Goal: Task Accomplishment & Management: Use online tool/utility

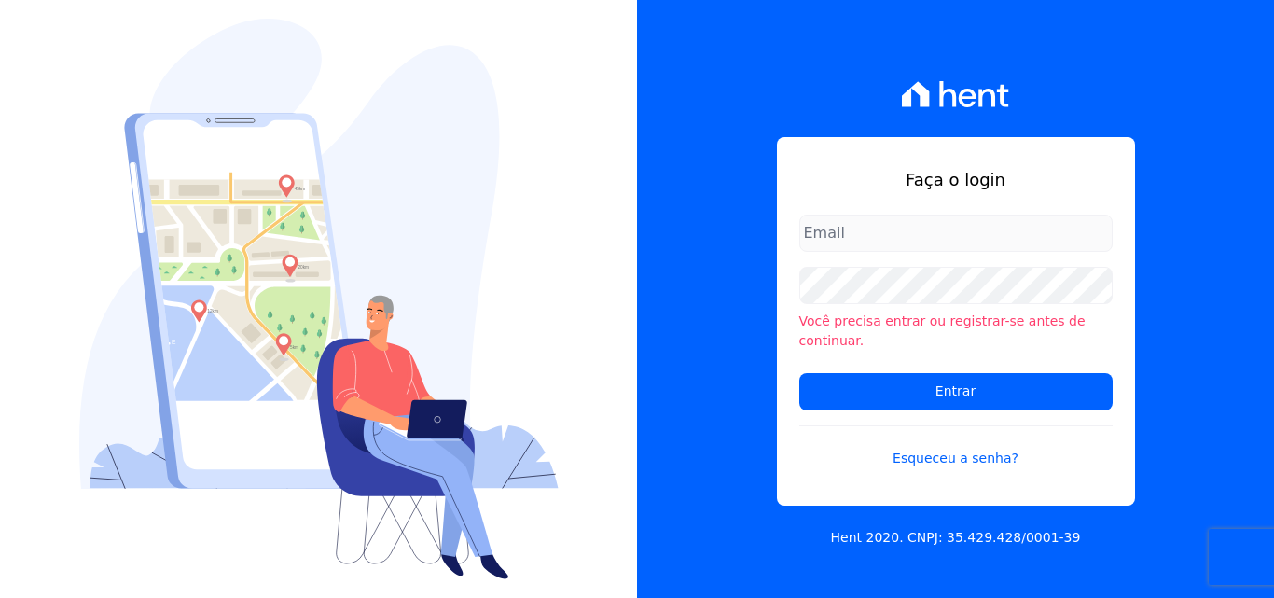
type input "[EMAIL_ADDRESS][DOMAIN_NAME]"
click at [947, 247] on input "[EMAIL_ADDRESS][DOMAIN_NAME]" at bounding box center [955, 232] width 313 height 37
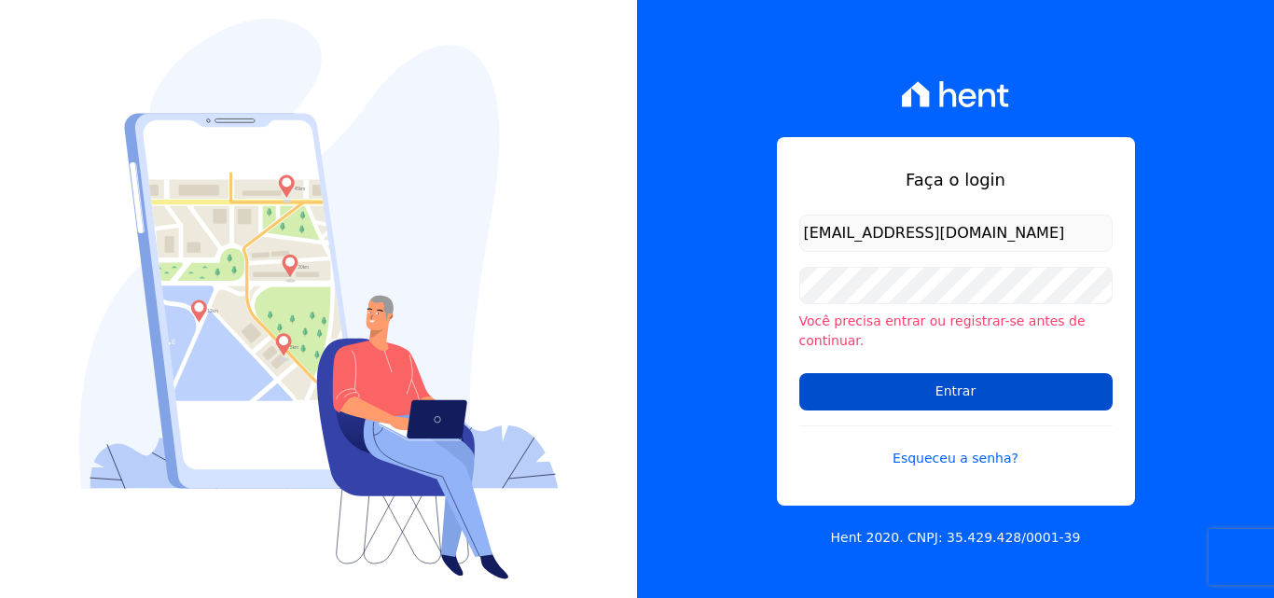
click at [963, 392] on input "Entrar" at bounding box center [955, 391] width 313 height 37
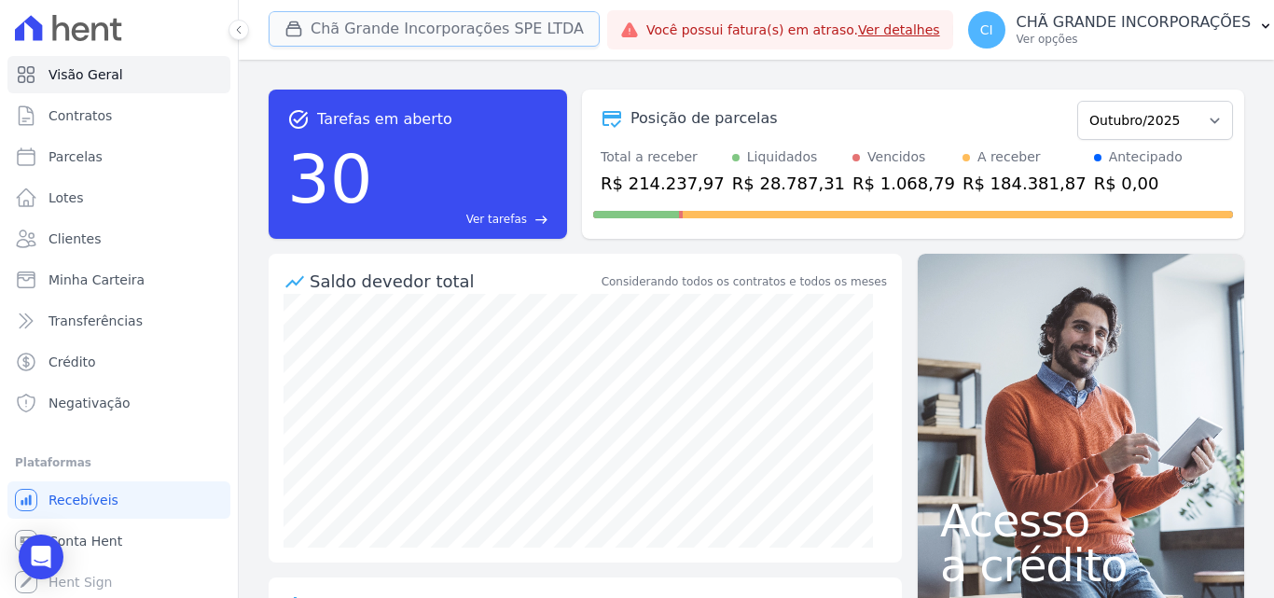
click at [382, 29] on button "Chã Grande Incorporações SPE LTDA" at bounding box center [434, 28] width 331 height 35
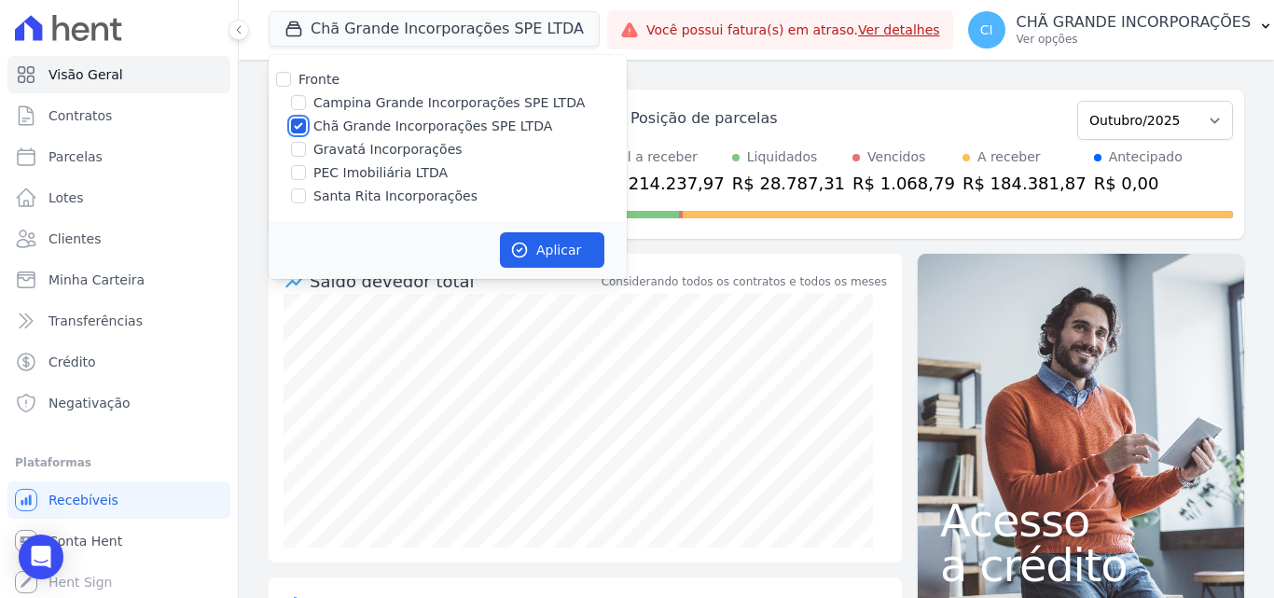
click at [300, 131] on input "Chã Grande Incorporações SPE LTDA" at bounding box center [298, 125] width 15 height 15
checkbox input "false"
click at [348, 195] on label "Santa Rita Incorporações" at bounding box center [395, 196] width 164 height 20
click at [306, 195] on input "Santa Rita Incorporações" at bounding box center [298, 195] width 15 height 15
checkbox input "true"
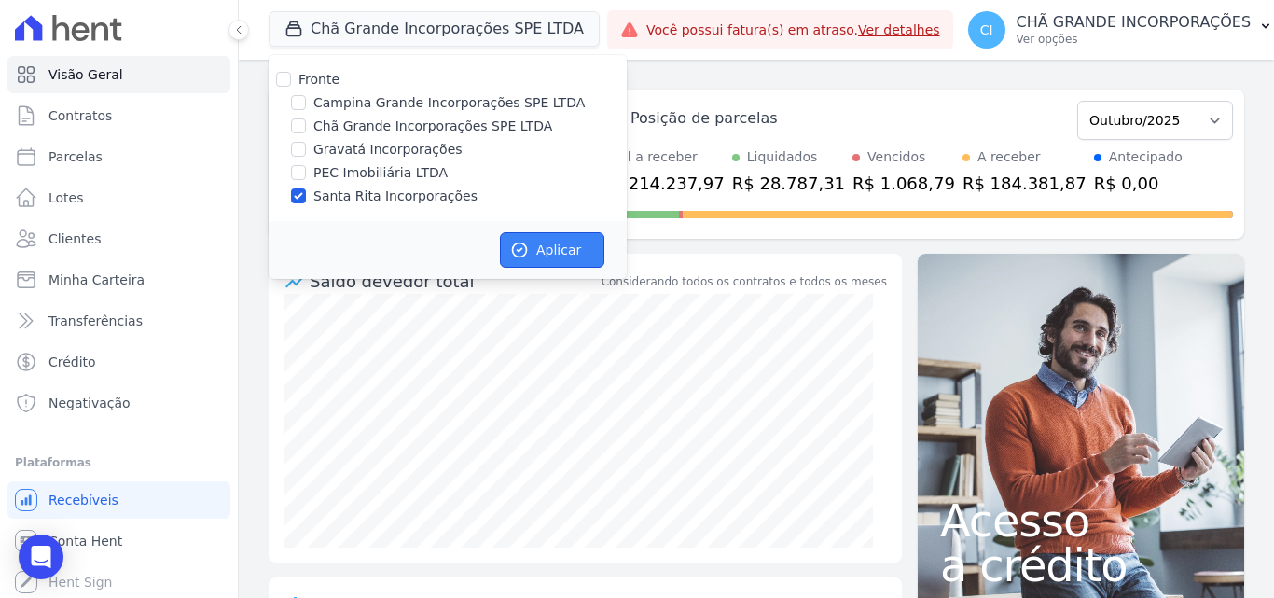
click at [563, 258] on button "Aplicar" at bounding box center [552, 249] width 104 height 35
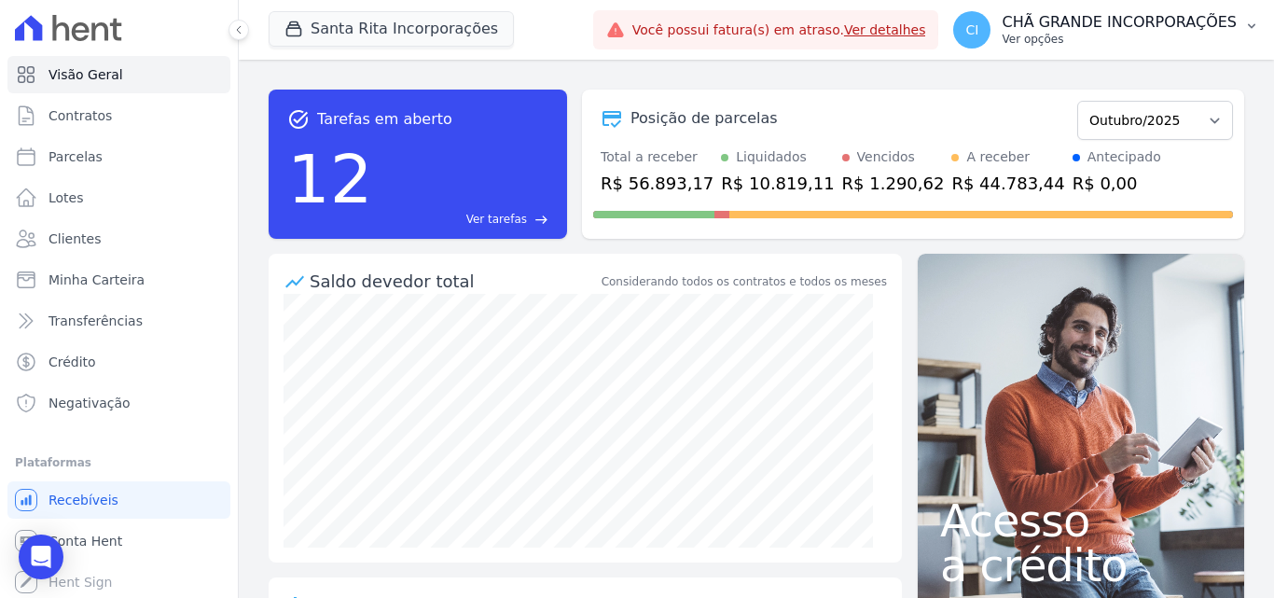
drag, startPoint x: 1106, startPoint y: 35, endPoint x: 1115, endPoint y: 51, distance: 18.4
click at [1107, 35] on p "Ver opções" at bounding box center [1118, 39] width 235 height 15
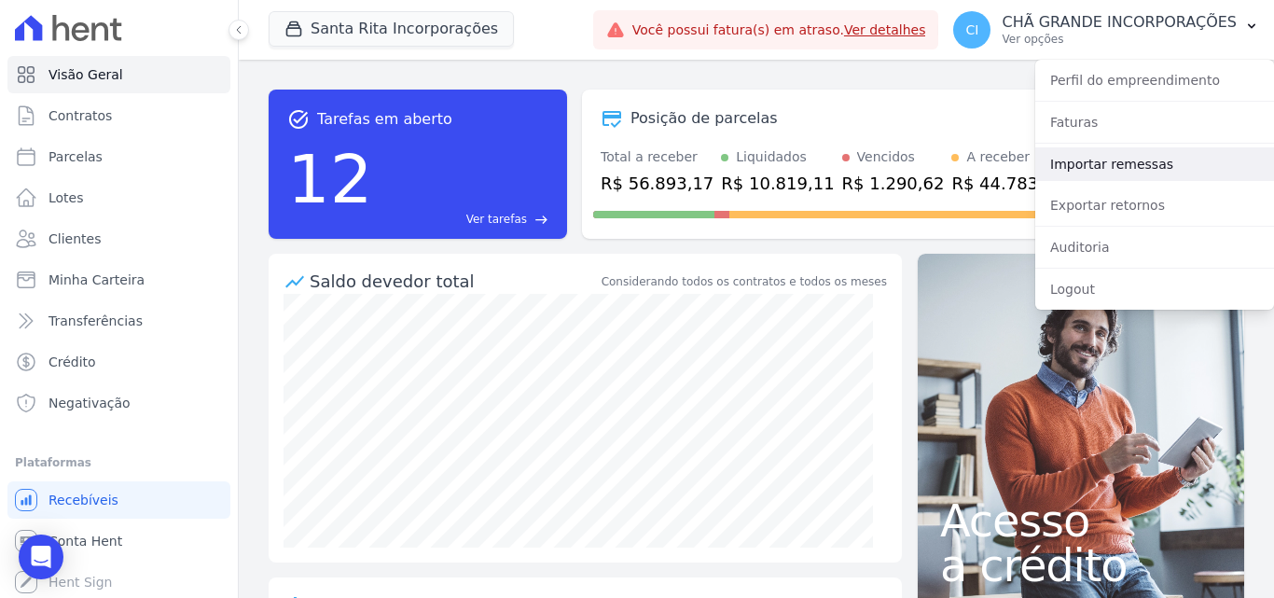
click at [1119, 158] on link "Importar remessas" at bounding box center [1154, 164] width 239 height 34
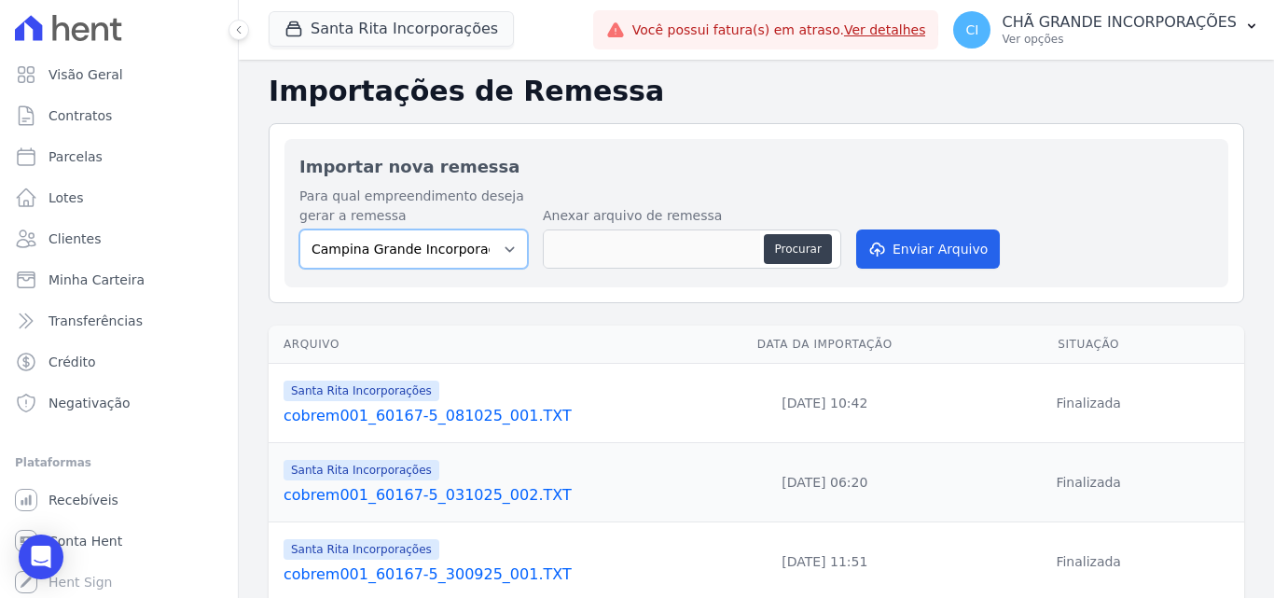
click at [457, 247] on select "Campina Grande Incorporações SPE LTDA Chã Grande Incorporações SPE LTDA Gravatá…" at bounding box center [413, 248] width 228 height 39
select select "ed892322-11d2-4dcb-9c39-39af078b50ed"
click at [299, 229] on select "Campina Grande Incorporações SPE LTDA Chã Grande Incorporações SPE LTDA Gravatá…" at bounding box center [413, 248] width 228 height 39
click at [795, 244] on button "Procurar" at bounding box center [797, 249] width 67 height 30
type input "cobrem001_60167-5_101025_001.TXT"
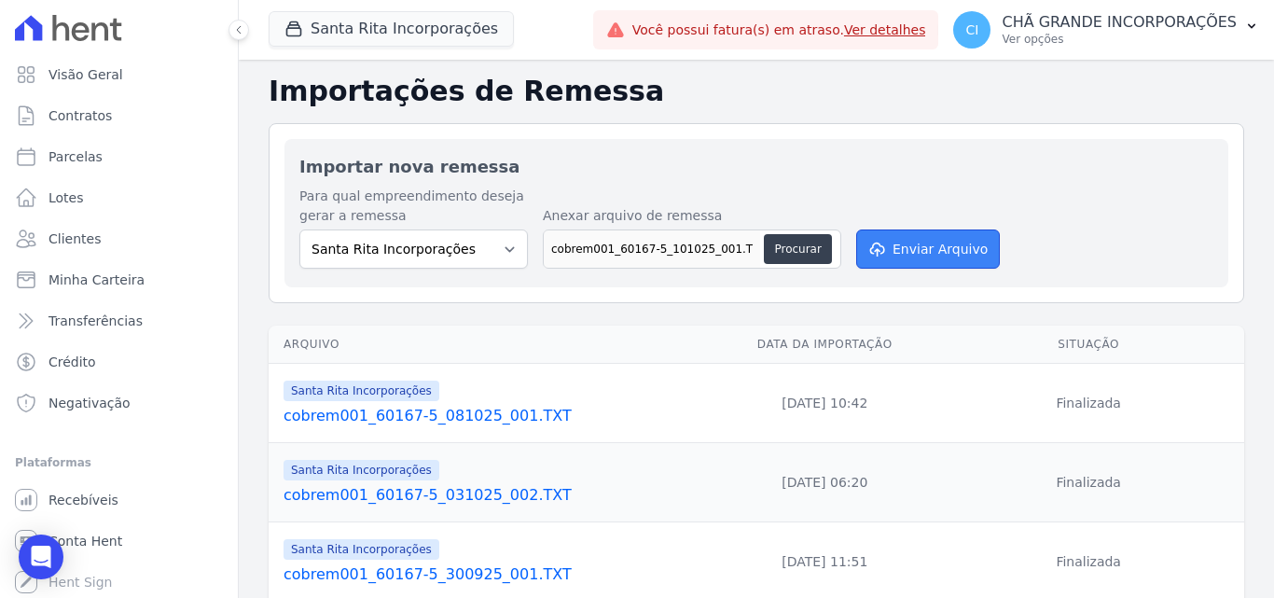
click at [930, 242] on button "Enviar Arquivo" at bounding box center [928, 248] width 144 height 39
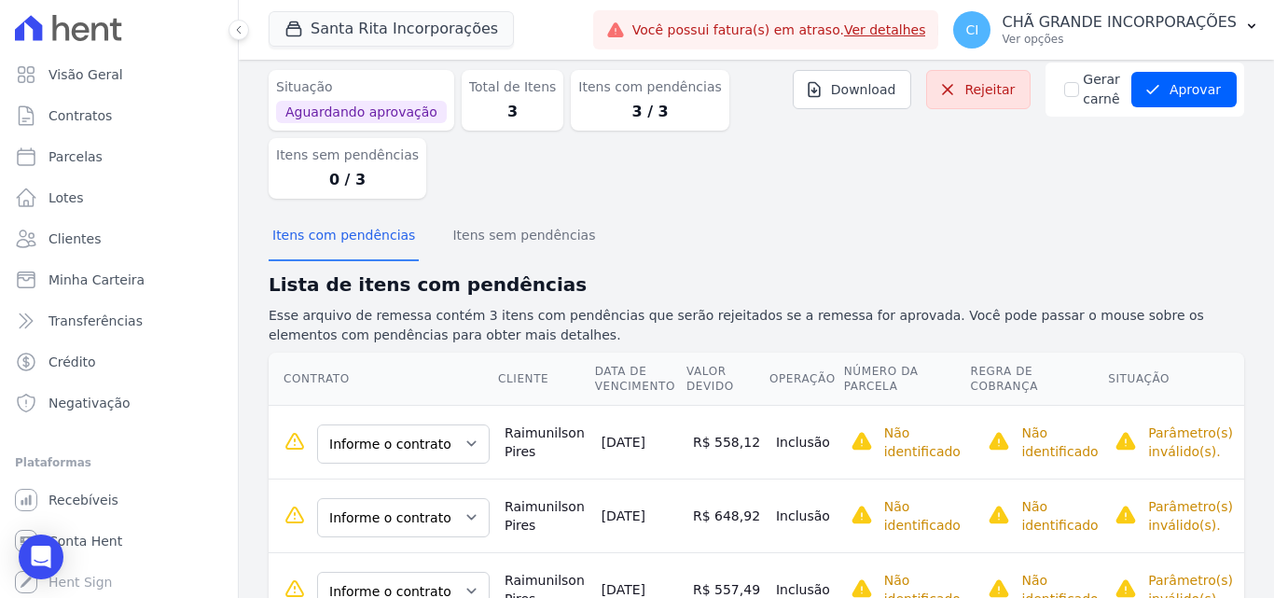
scroll to position [140, 0]
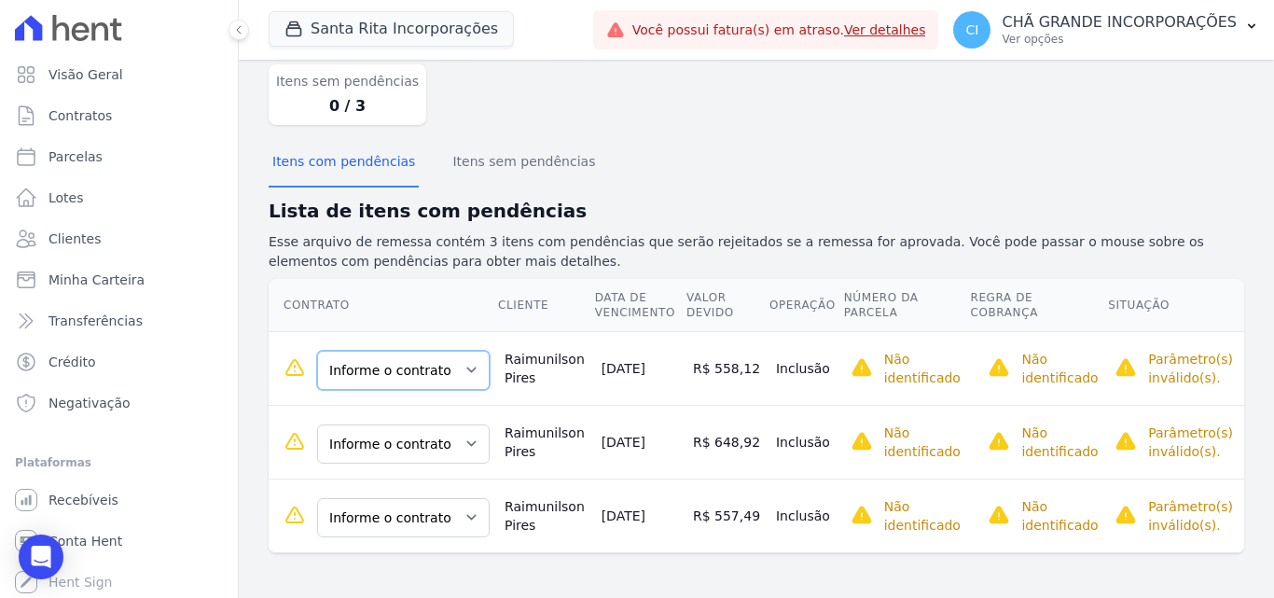
click at [418, 378] on select "Informe o contrato 87NSR0020011 87NSR0020012 87NSR8081 87NSR8082 87NSR8083 87NS…" at bounding box center [403, 370] width 172 height 39
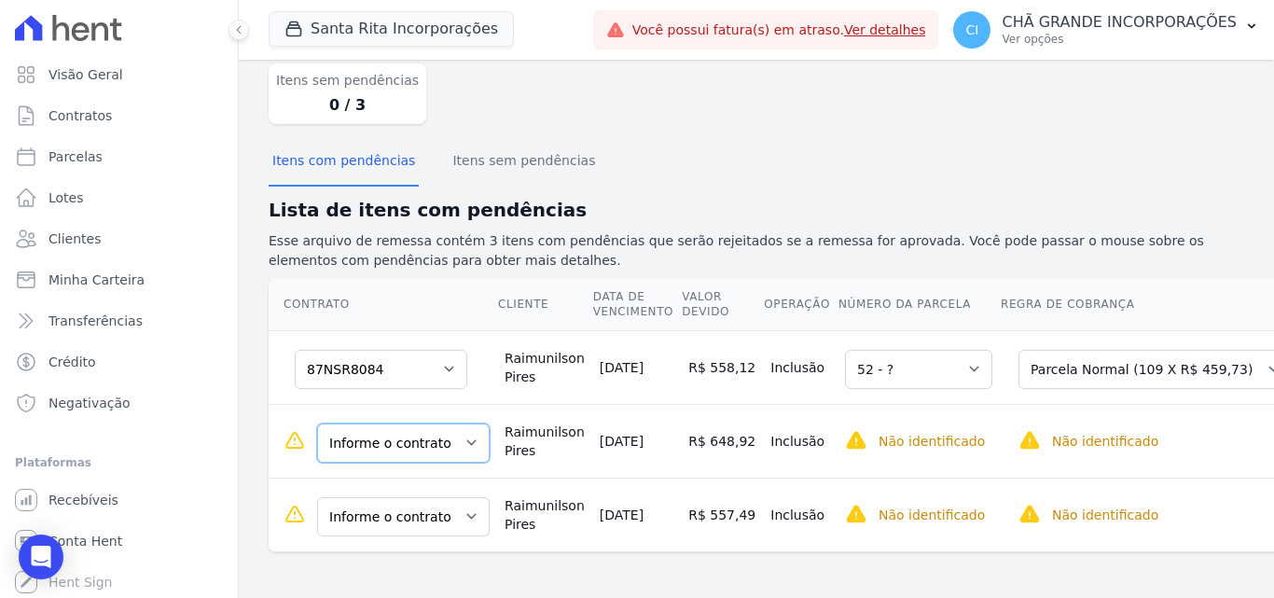
click at [416, 450] on select "Informe o contrato 87NSR0020011 87NSR0020012 87NSR8081 87NSR8082 87NSR8083 87NS…" at bounding box center [403, 442] width 172 height 39
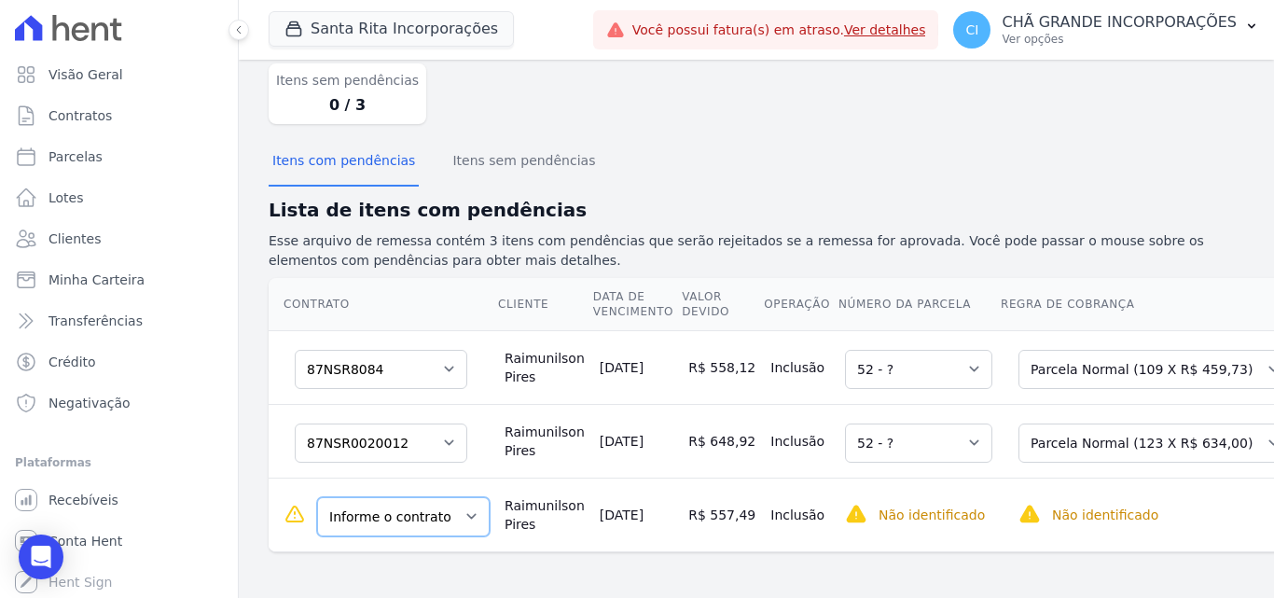
click at [352, 517] on select "Informe o contrato 87NSR0020011 87NSR0020012 87NSR8081 87NSR8082 87NSR8083 87NS…" at bounding box center [403, 516] width 172 height 39
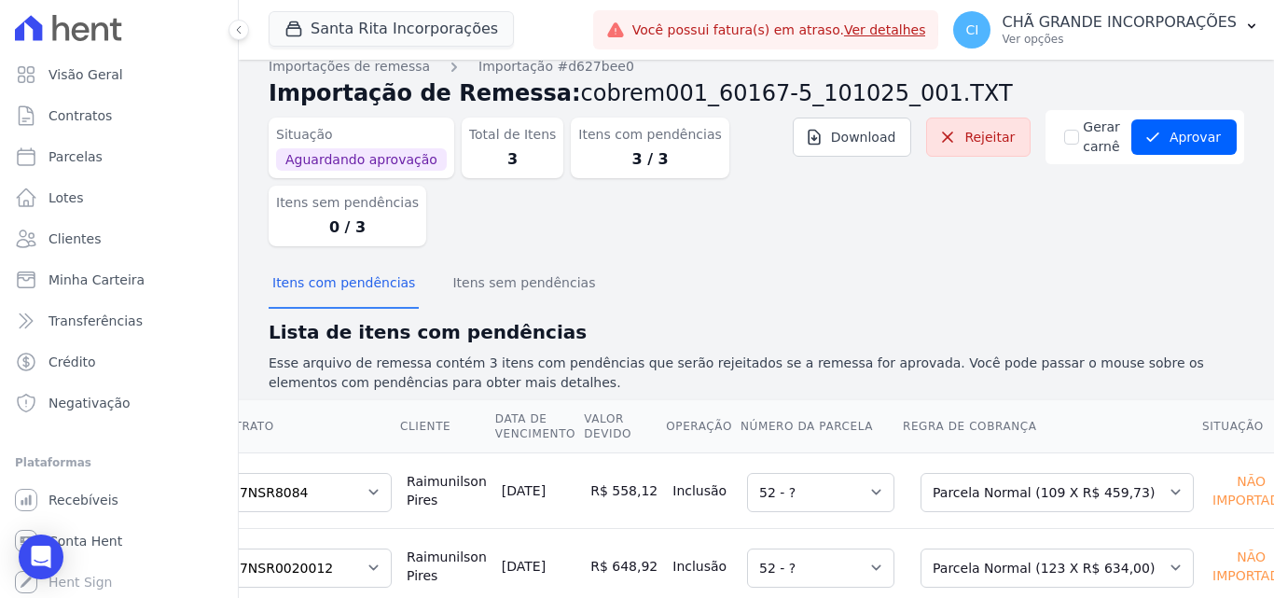
scroll to position [0, 0]
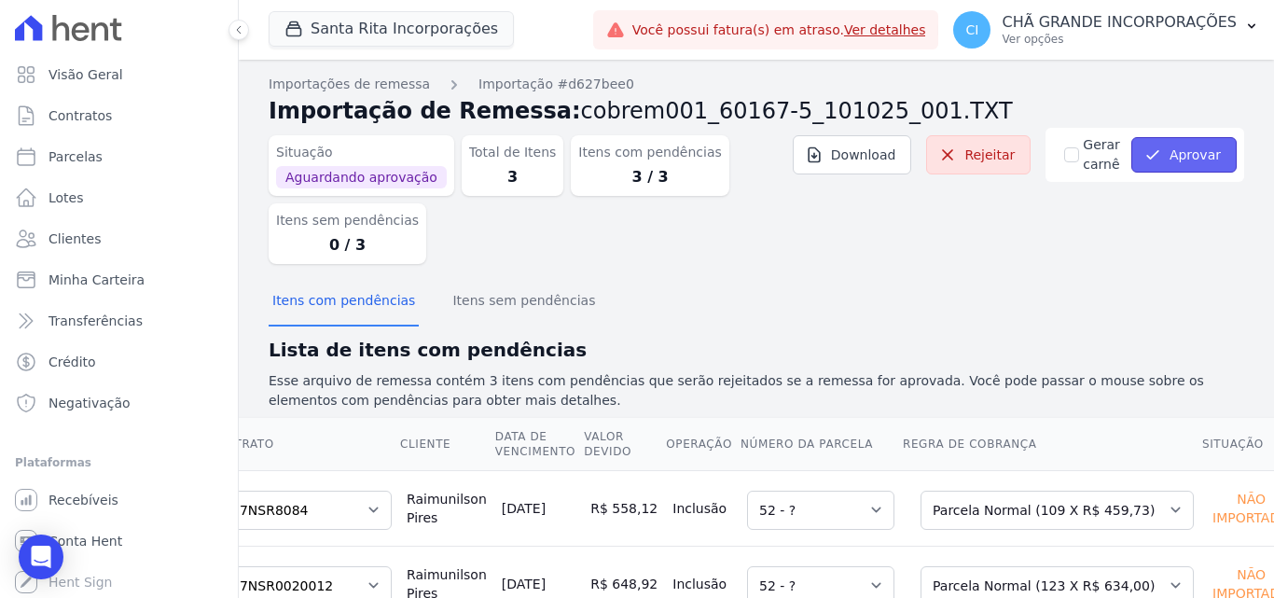
click at [1209, 154] on button "Aprovar" at bounding box center [1183, 154] width 105 height 35
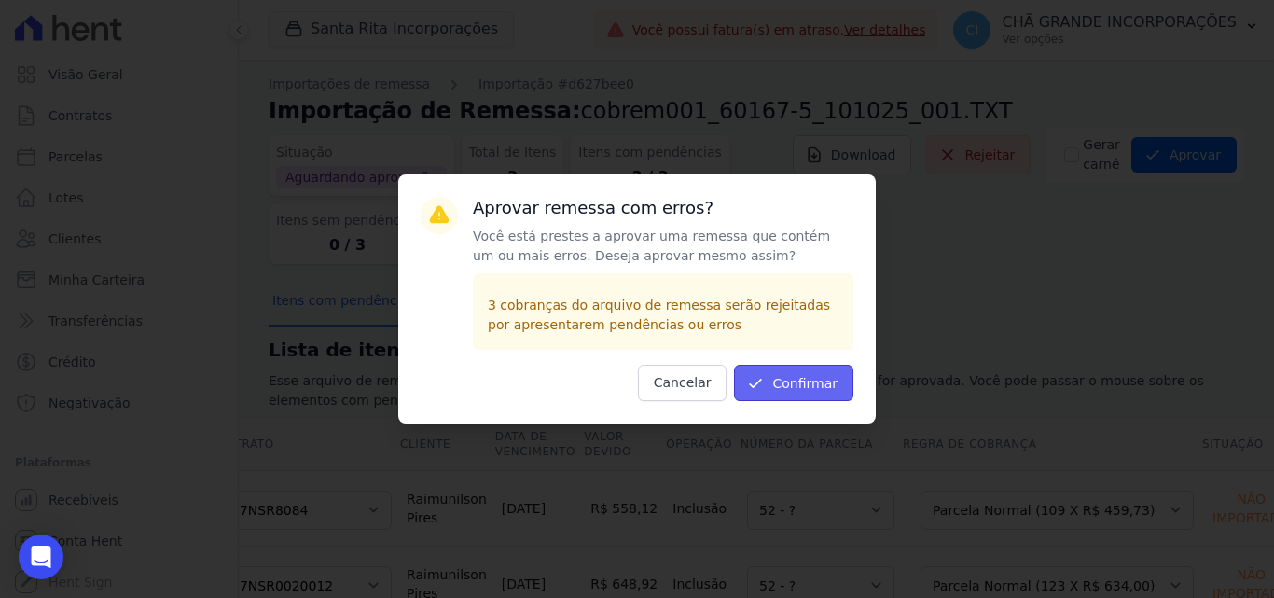
click at [804, 385] on button "Confirmar" at bounding box center [793, 383] width 119 height 36
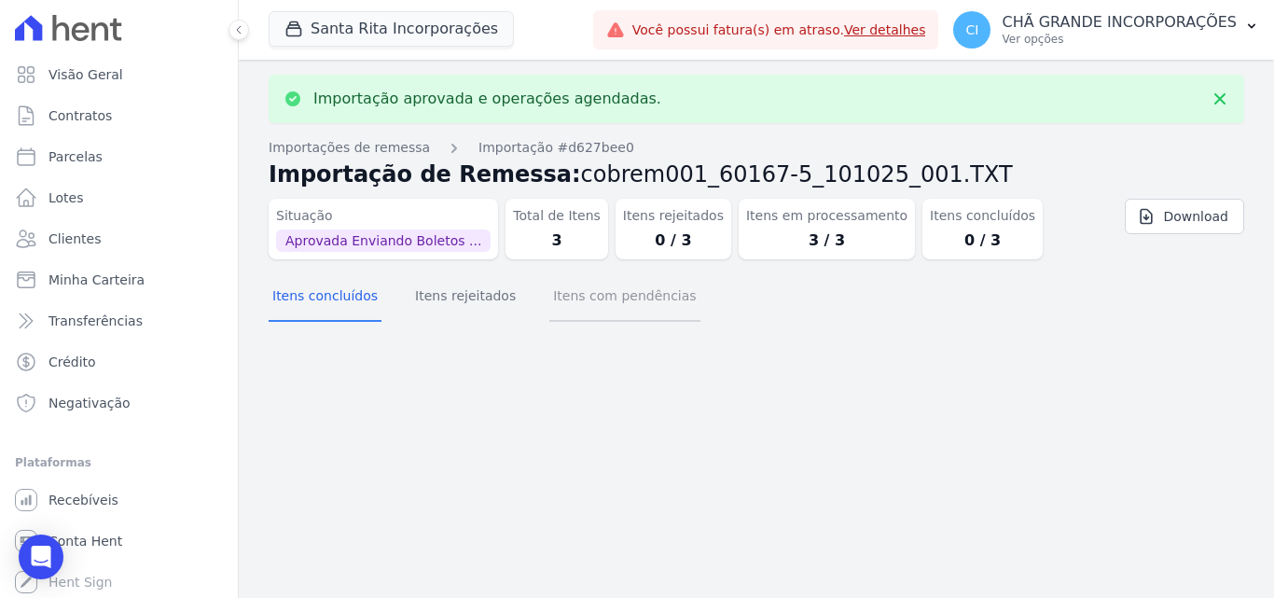
click at [560, 310] on button "Itens com pendências" at bounding box center [624, 297] width 150 height 48
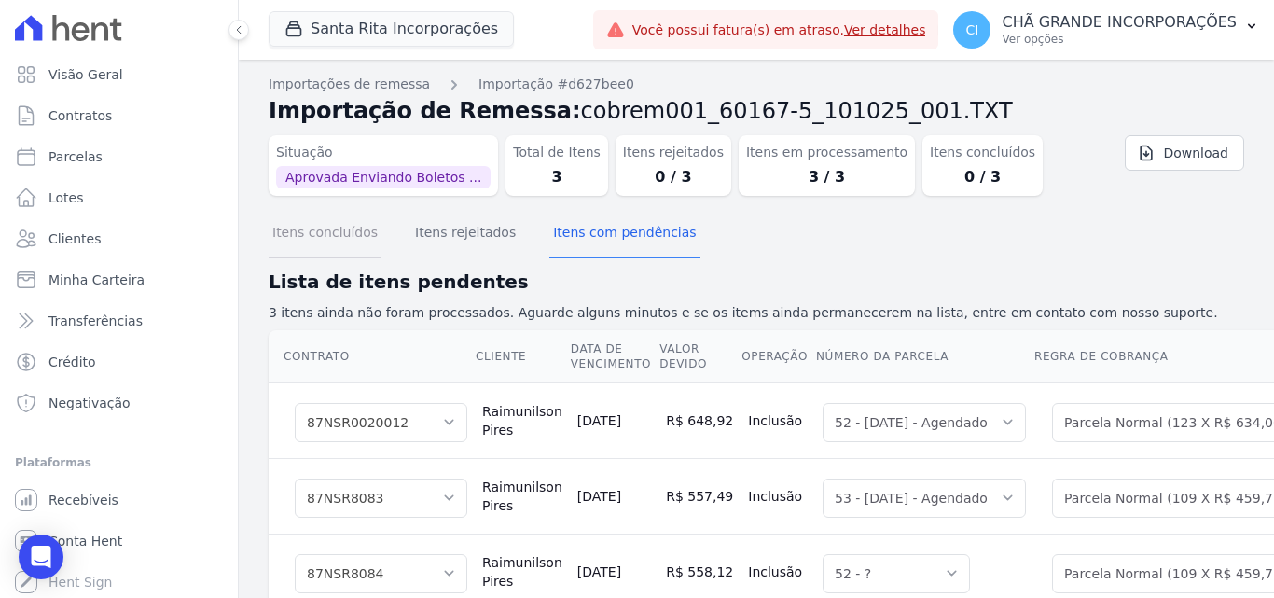
click at [300, 238] on button "Itens concluídos" at bounding box center [325, 234] width 113 height 48
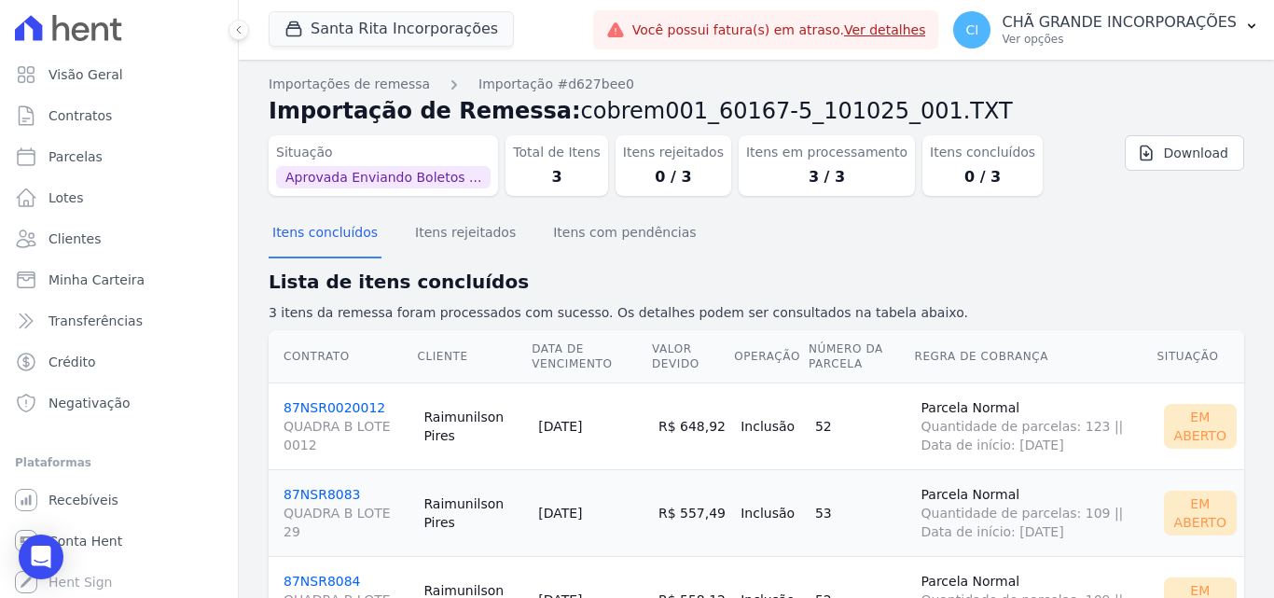
click at [338, 402] on link "87NSR0020012 QUADRA B LOTE 0012" at bounding box center [345, 427] width 125 height 54
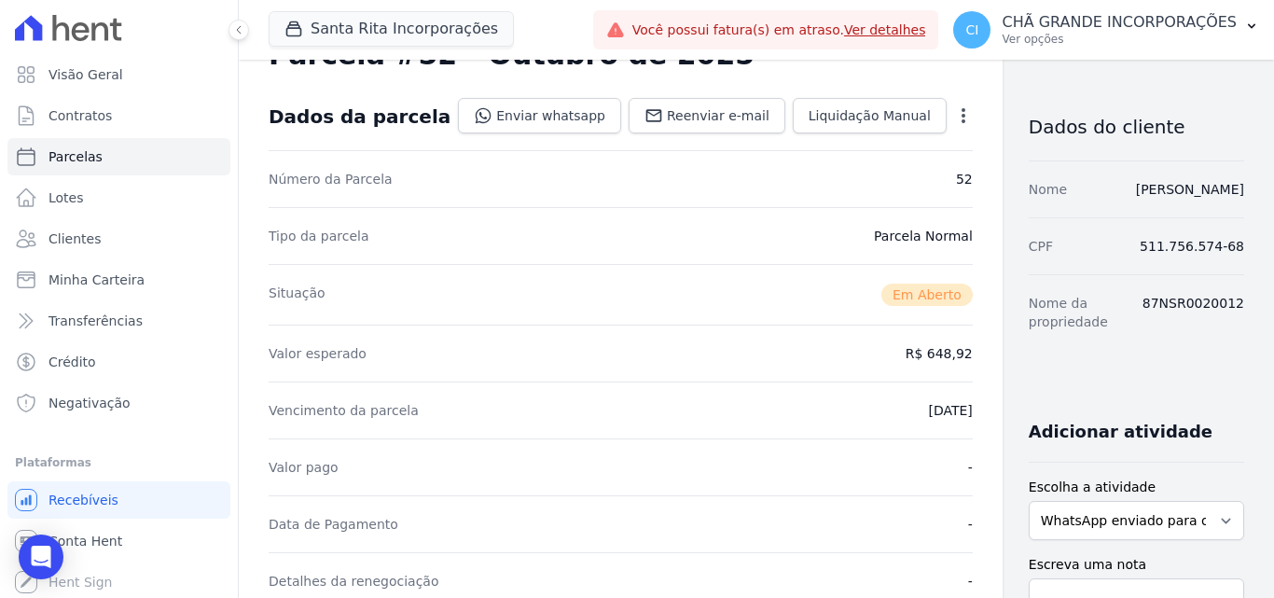
scroll to position [466, 0]
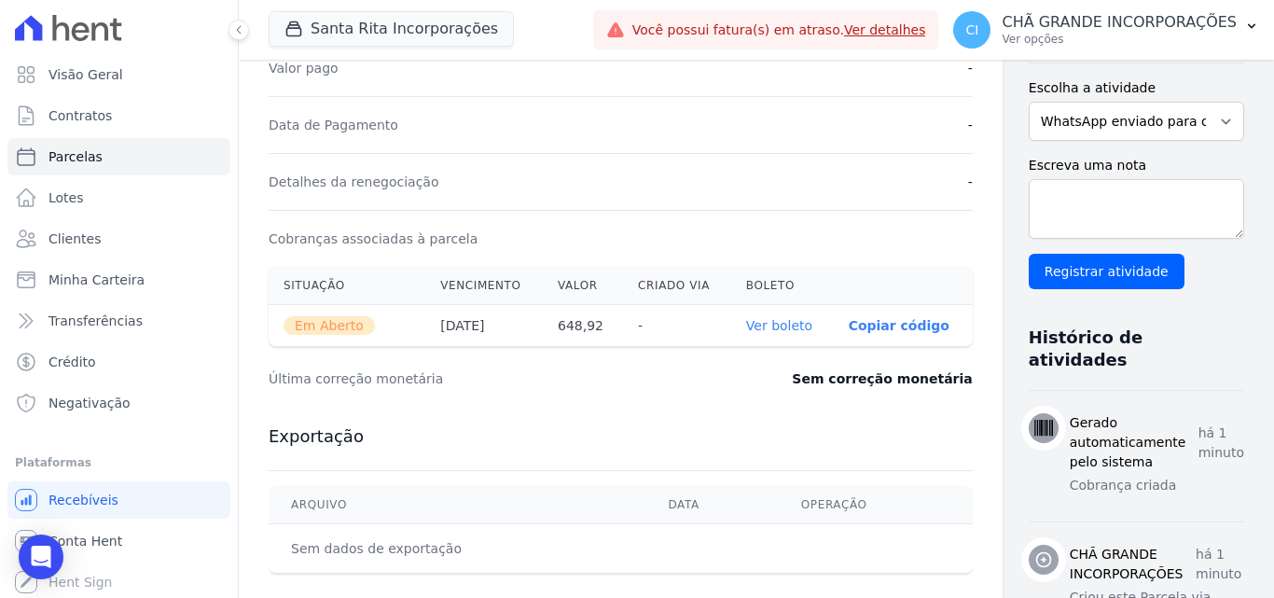
click at [757, 335] on th "Ver boleto" at bounding box center [782, 326] width 103 height 42
click at [756, 326] on link "Ver boleto" at bounding box center [779, 325] width 66 height 15
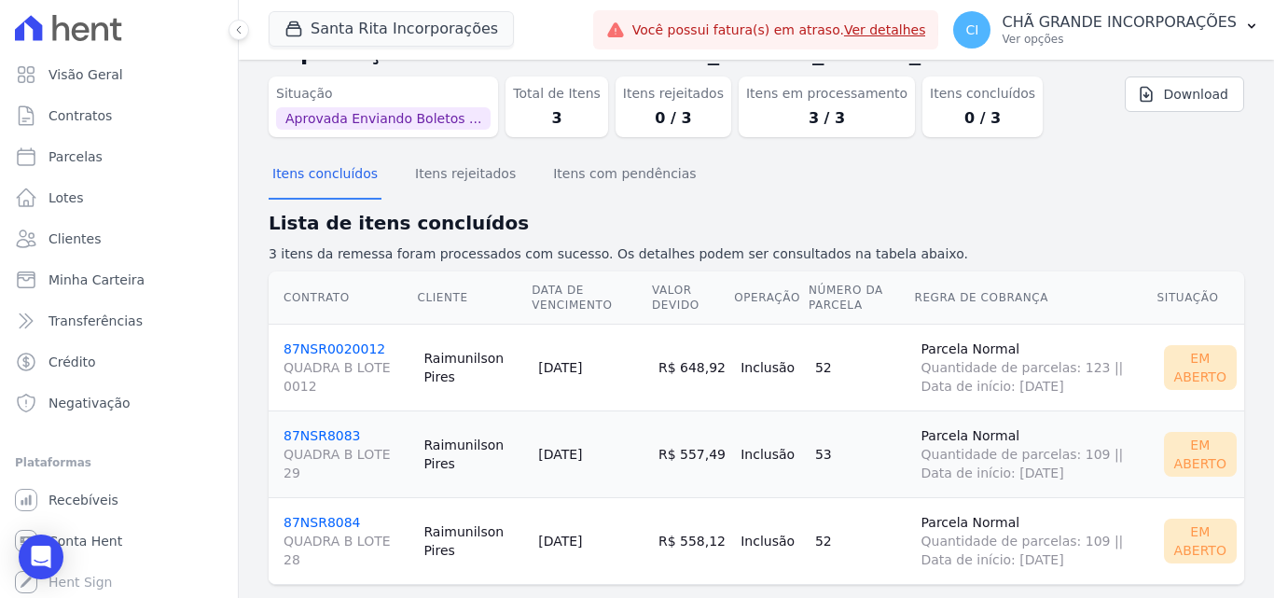
scroll to position [91, 0]
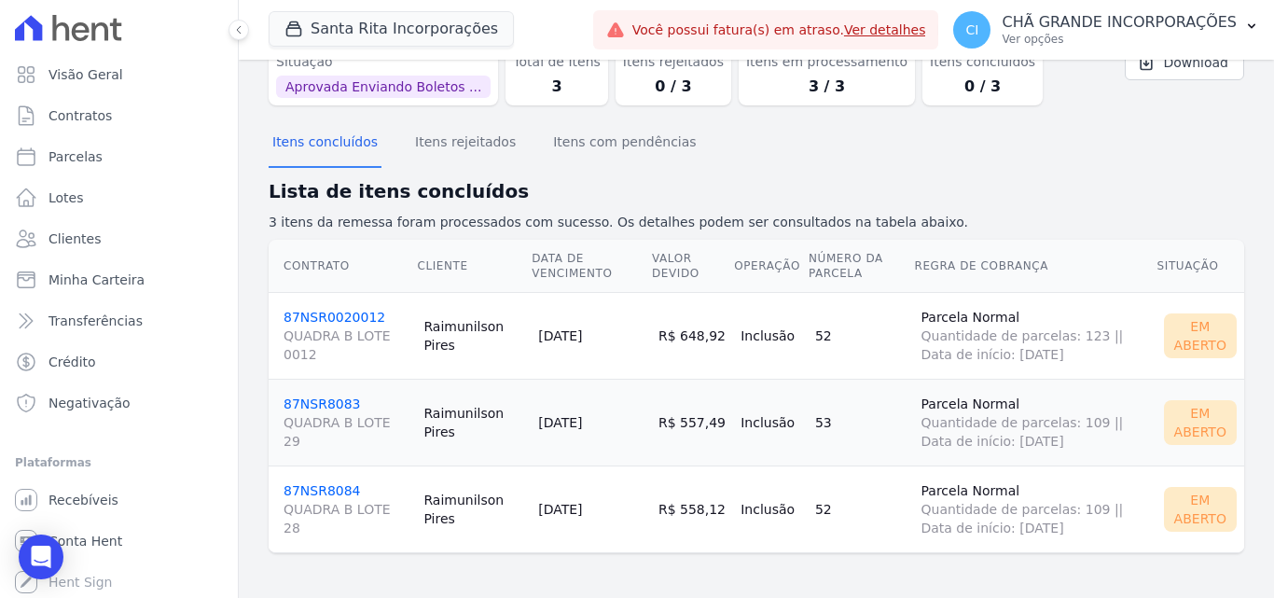
click at [296, 399] on link "87NSR8083 QUADRA B LOTE 29" at bounding box center [345, 423] width 125 height 54
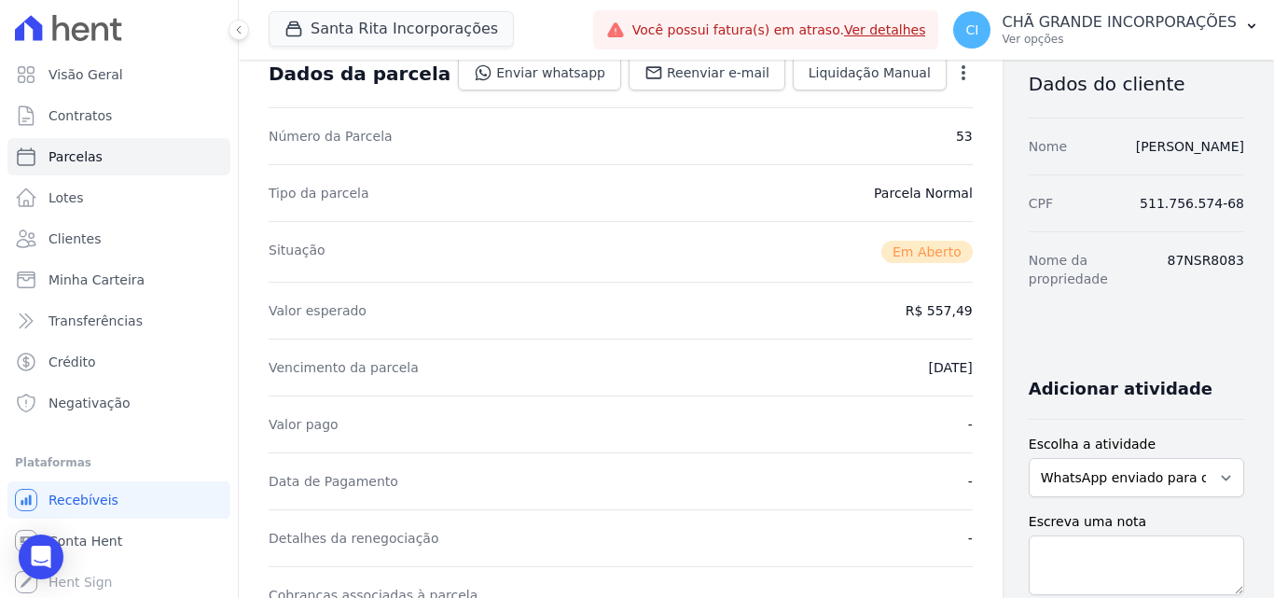
scroll to position [280, 0]
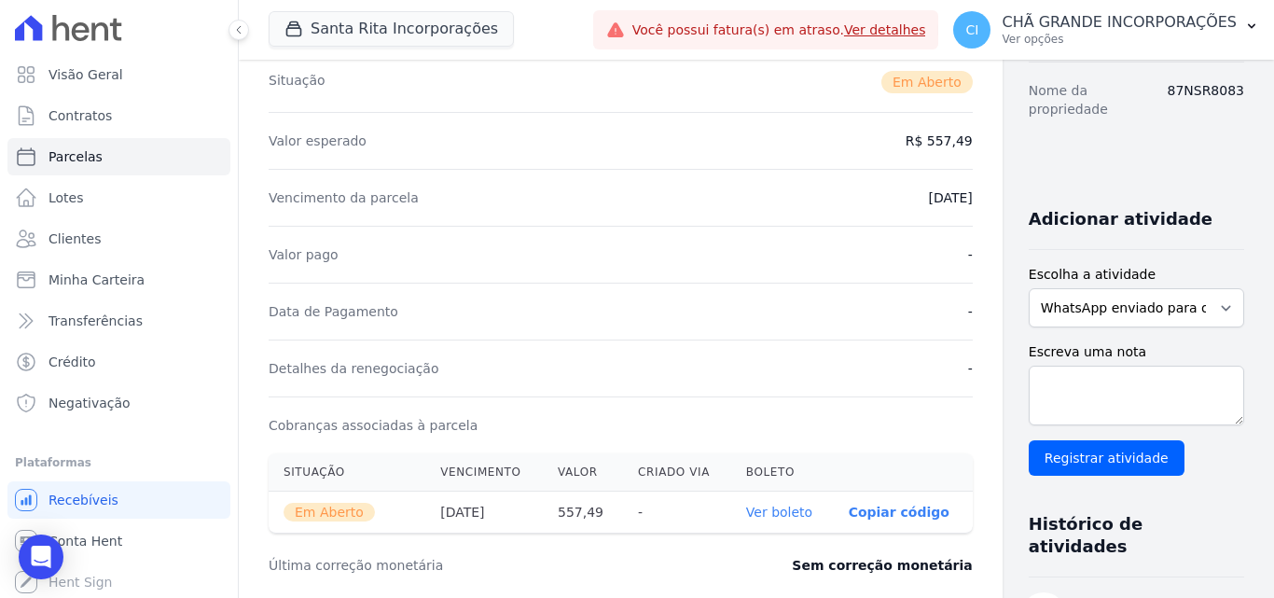
click at [746, 517] on link "Ver boleto" at bounding box center [779, 511] width 66 height 15
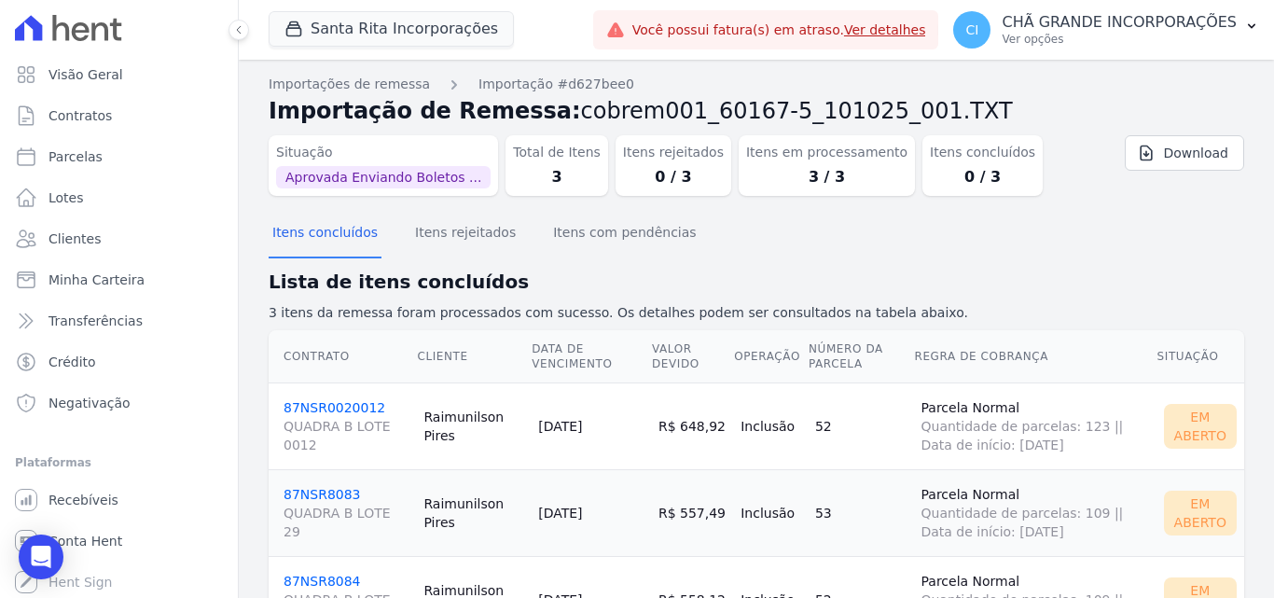
scroll to position [91, 0]
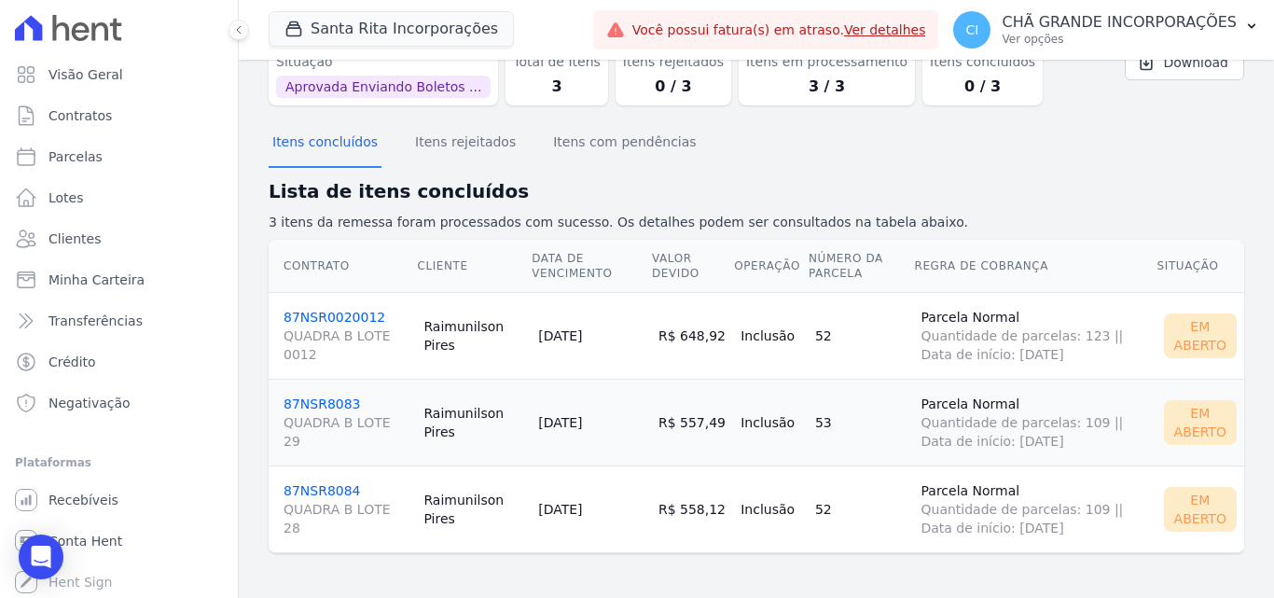
click at [308, 497] on link "87NSR8084 QUADRA B LOTE 28" at bounding box center [345, 510] width 125 height 54
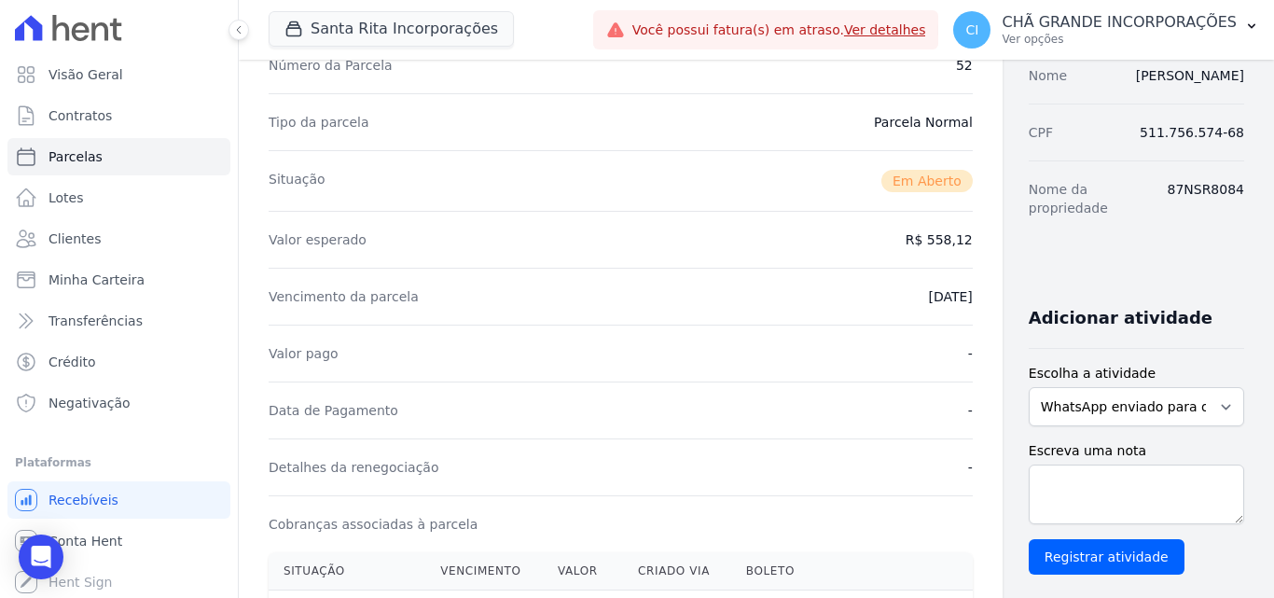
scroll to position [559, 0]
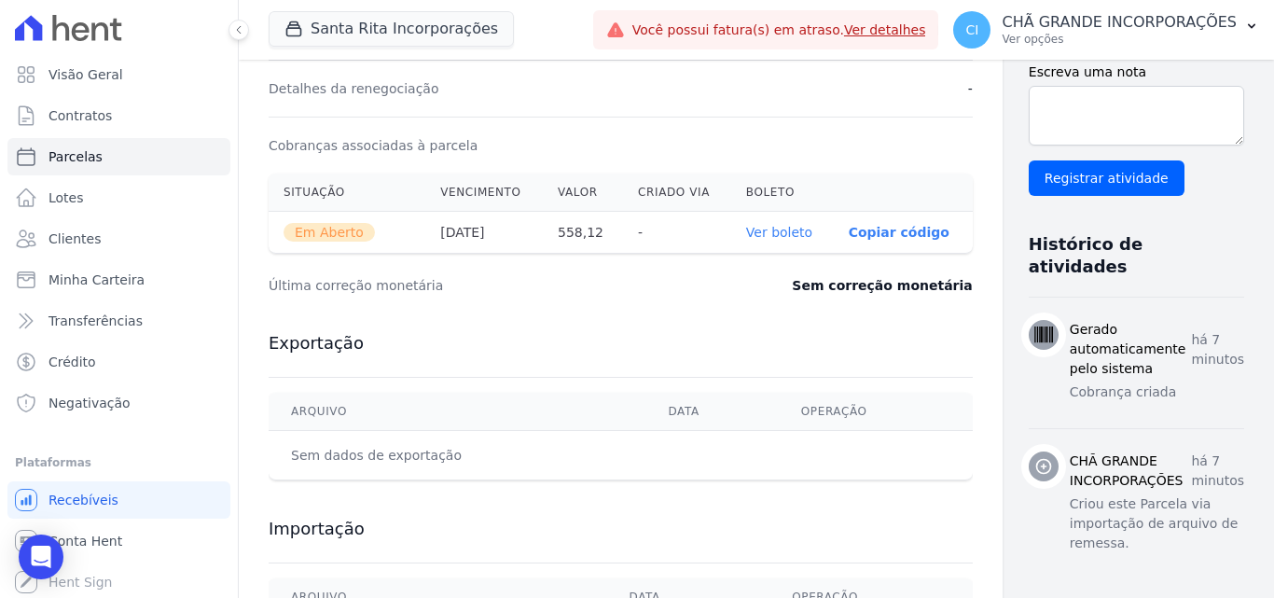
click at [747, 232] on link "Ver boleto" at bounding box center [779, 232] width 66 height 15
click at [64, 150] on span "Parcelas" at bounding box center [75, 156] width 54 height 19
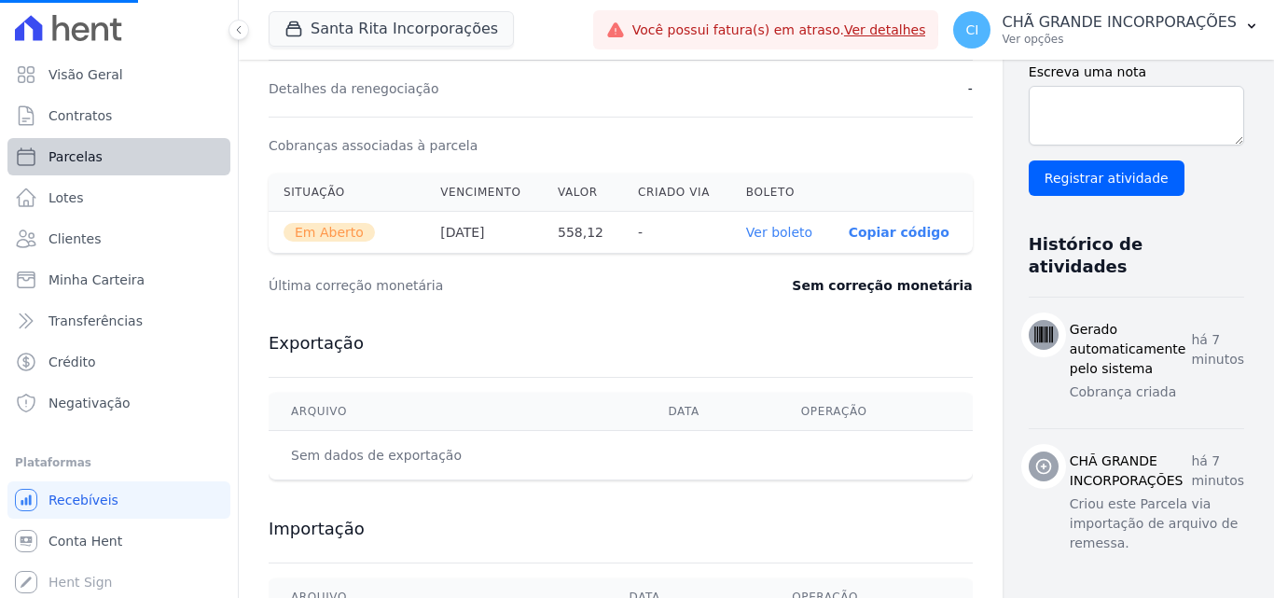
select select
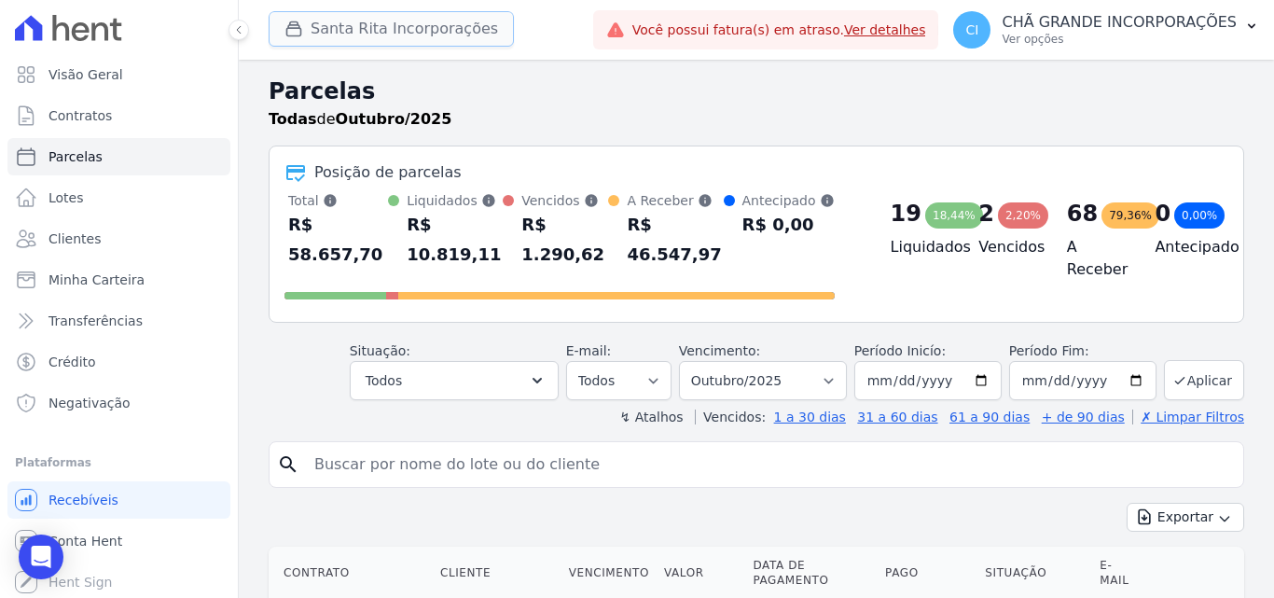
click at [371, 27] on button "Santa Rita Incorporações" at bounding box center [391, 28] width 245 height 35
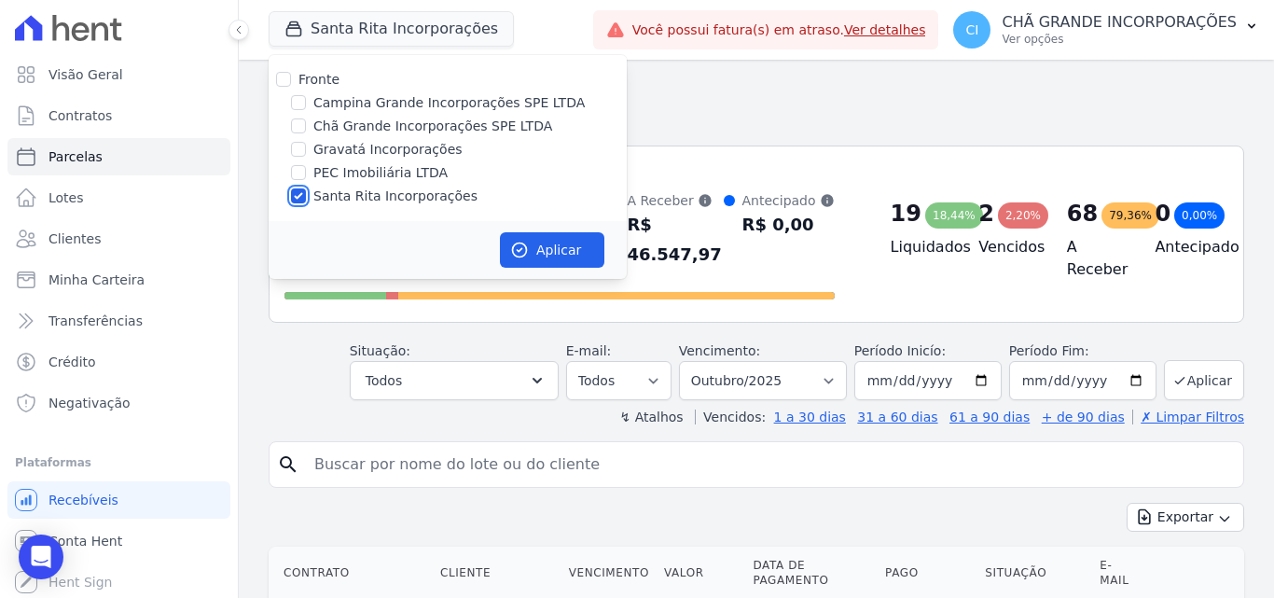
click at [299, 194] on input "Santa Rita Incorporações" at bounding box center [298, 195] width 15 height 15
checkbox input "false"
click at [302, 100] on input "Campina Grande Incorporações SPE LTDA" at bounding box center [298, 102] width 15 height 15
checkbox input "true"
click at [547, 251] on button "Aplicar" at bounding box center [552, 249] width 104 height 35
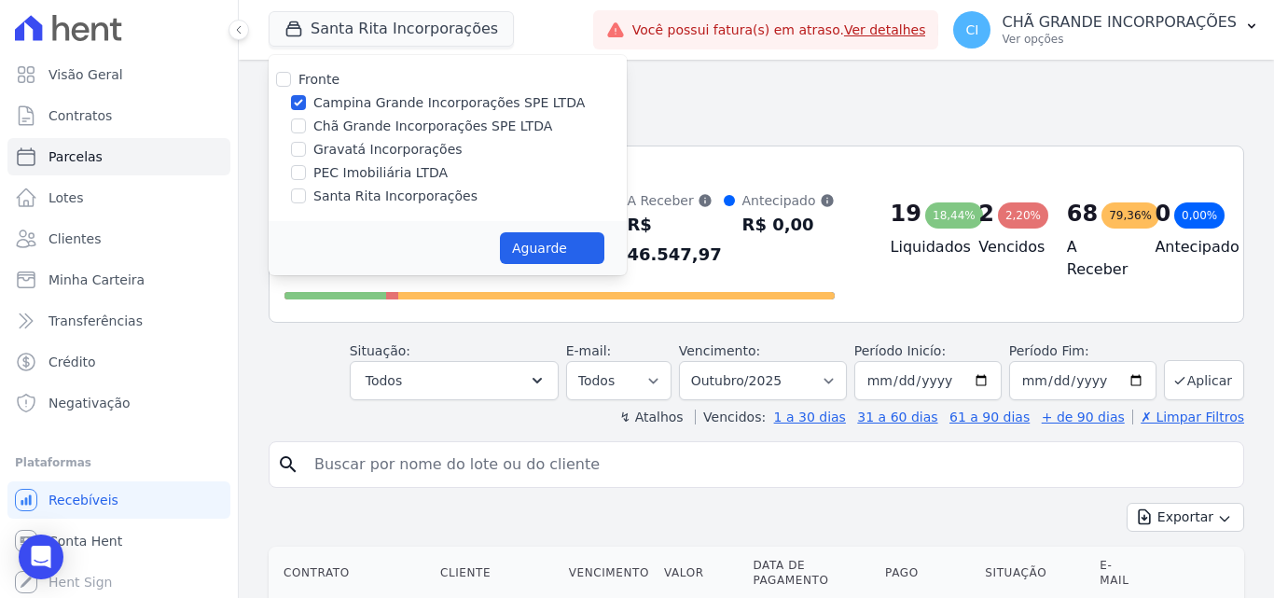
select select
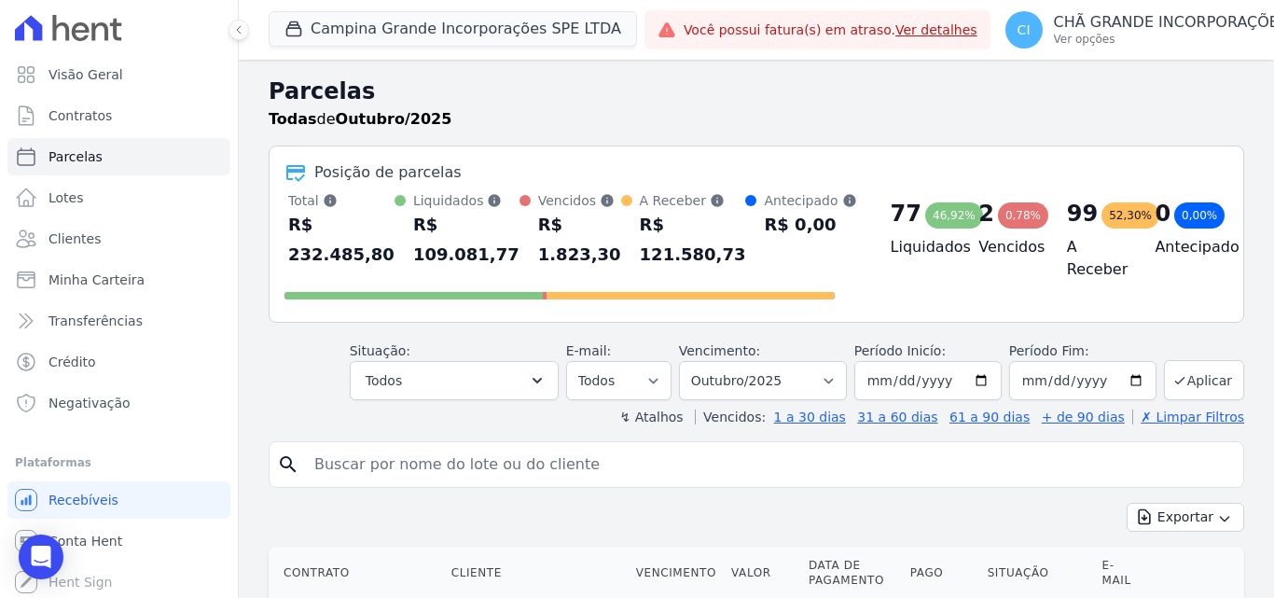
click at [598, 463] on input "search" at bounding box center [769, 464] width 932 height 37
type input "RITA AIRES"
select select
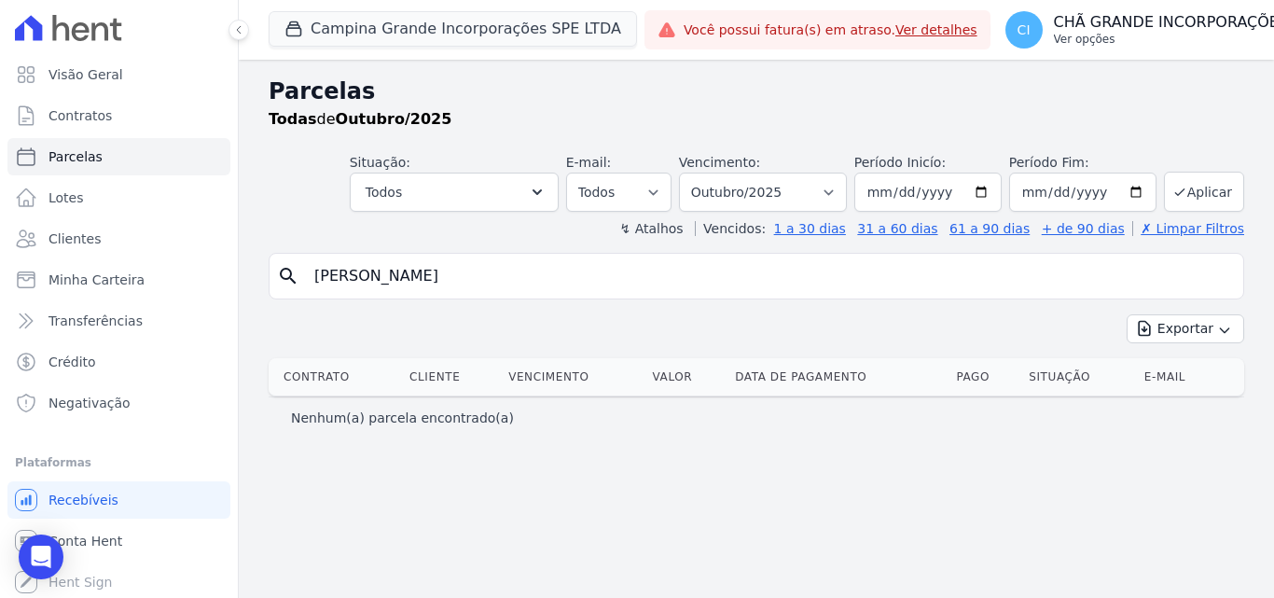
click at [1095, 9] on button "CI CHÃ GRANDE INCORPORAÇÕES Ver opções" at bounding box center [1158, 30] width 336 height 52
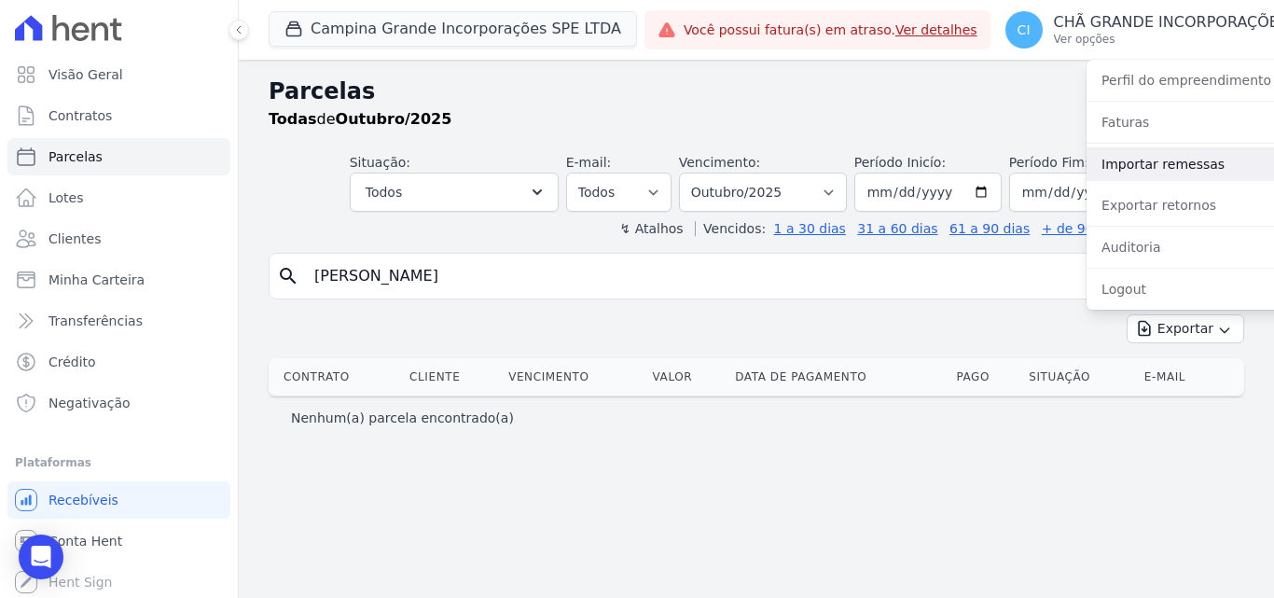
click at [1138, 166] on link "Importar remessas" at bounding box center [1205, 164] width 239 height 34
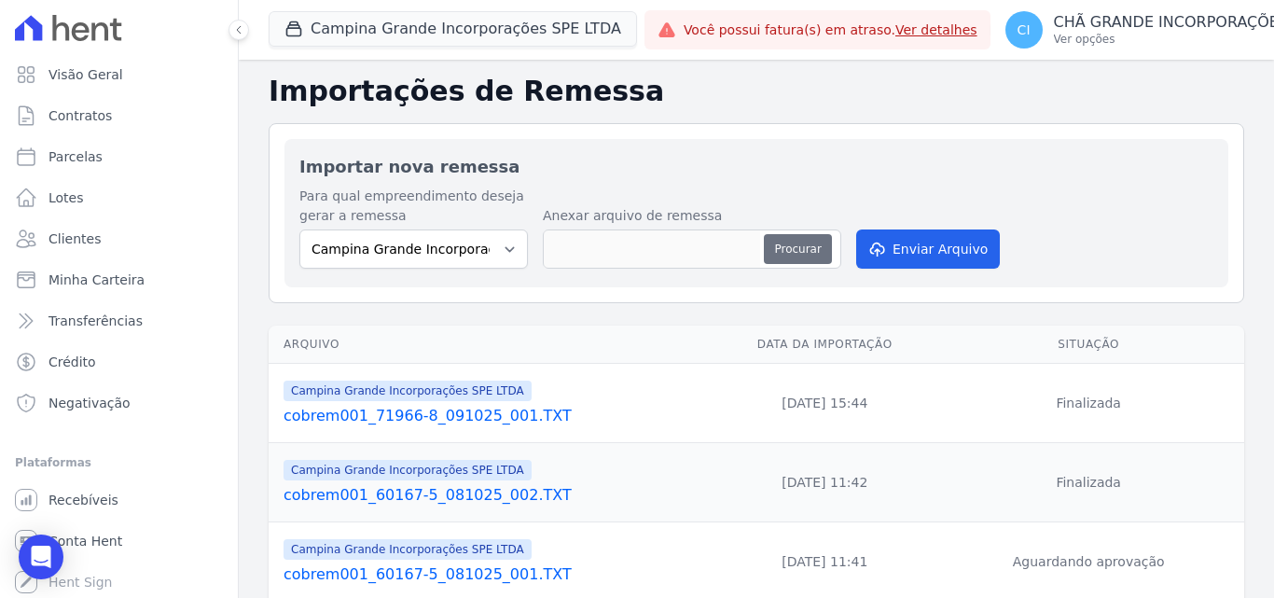
click at [808, 252] on button "Procurar" at bounding box center [797, 249] width 67 height 30
type input "cobrem001_60167-5_101025_002.TXT"
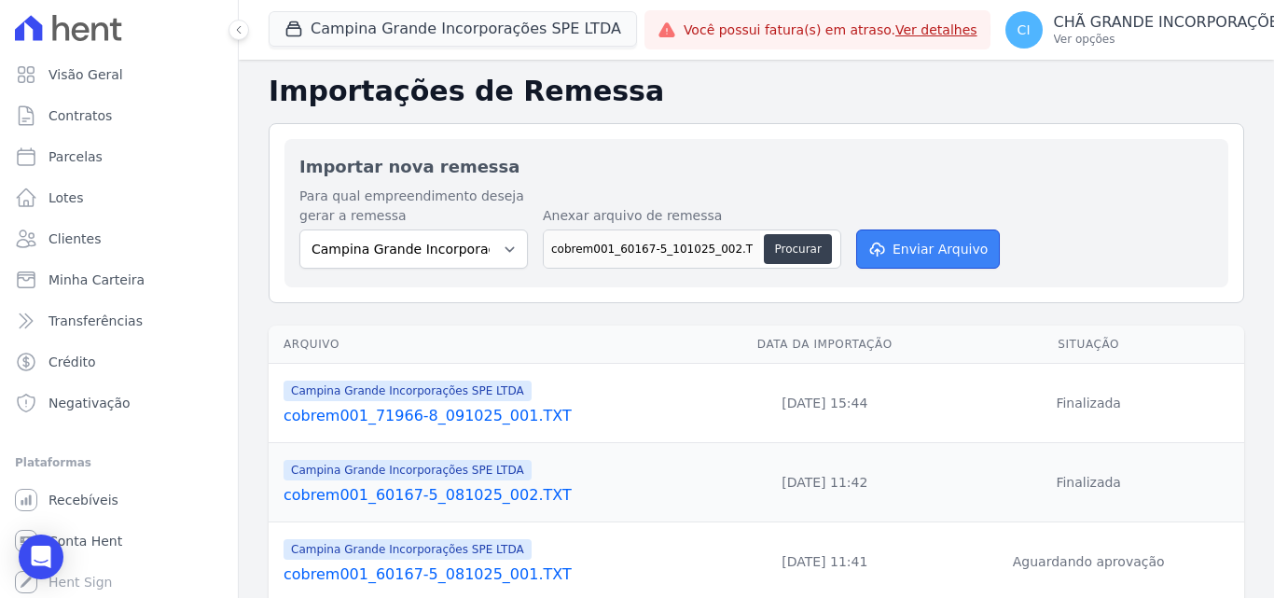
click at [933, 250] on button "Enviar Arquivo" at bounding box center [928, 248] width 144 height 39
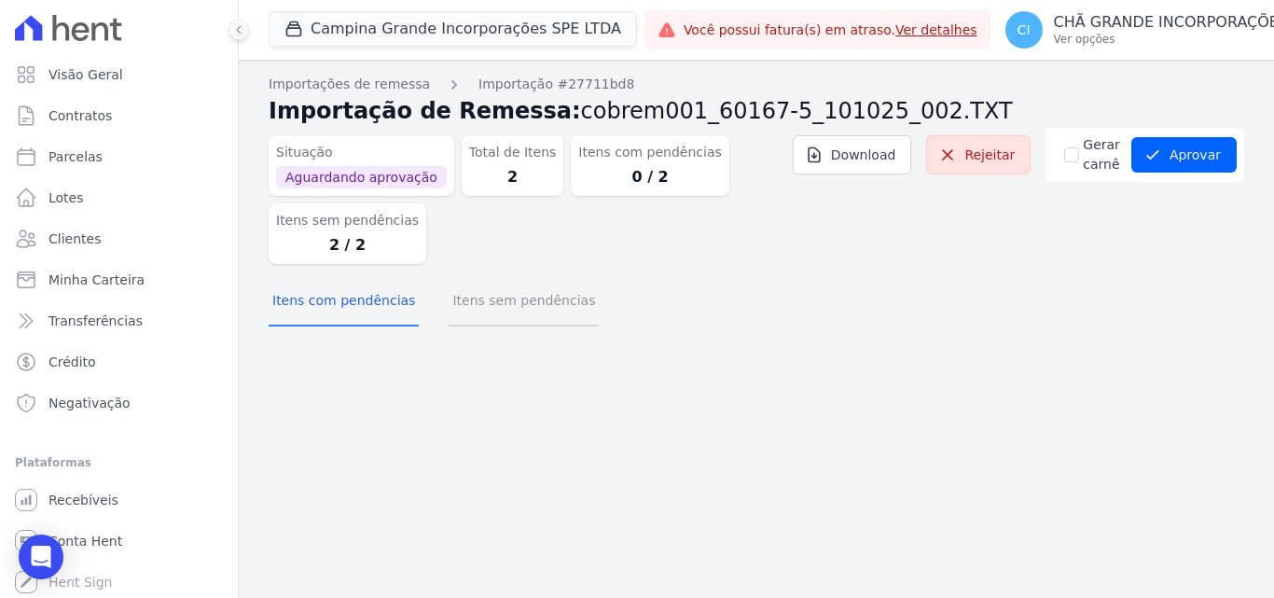
click at [502, 307] on button "Itens sem pendências" at bounding box center [523, 302] width 150 height 48
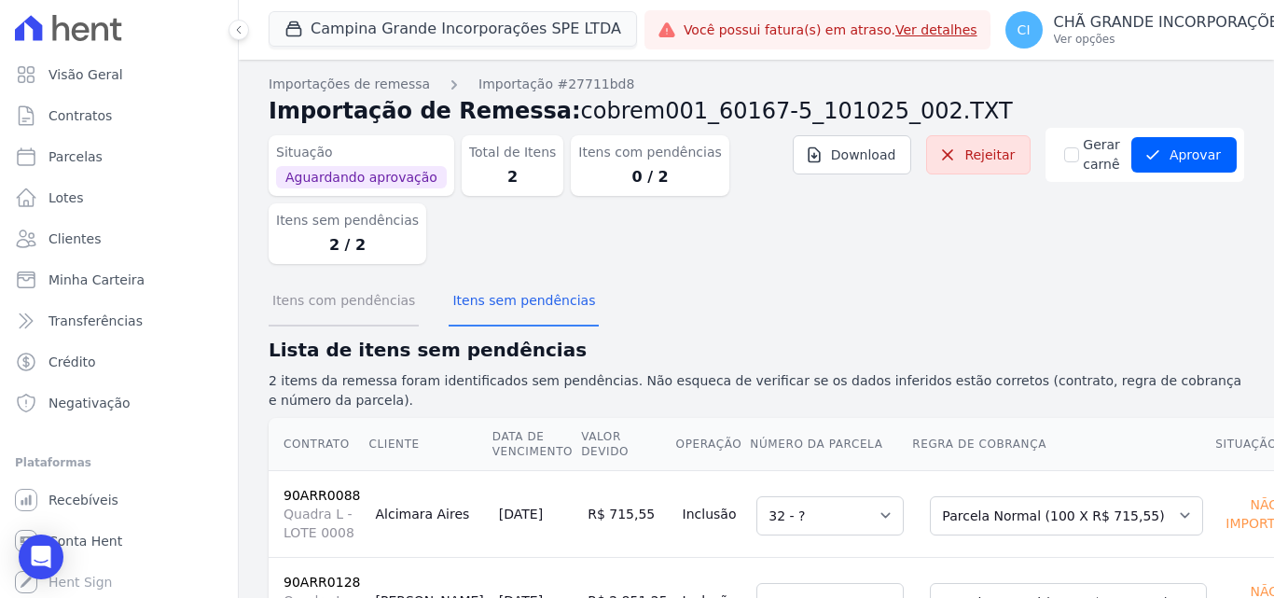
click at [357, 308] on button "Itens com pendências" at bounding box center [344, 302] width 150 height 48
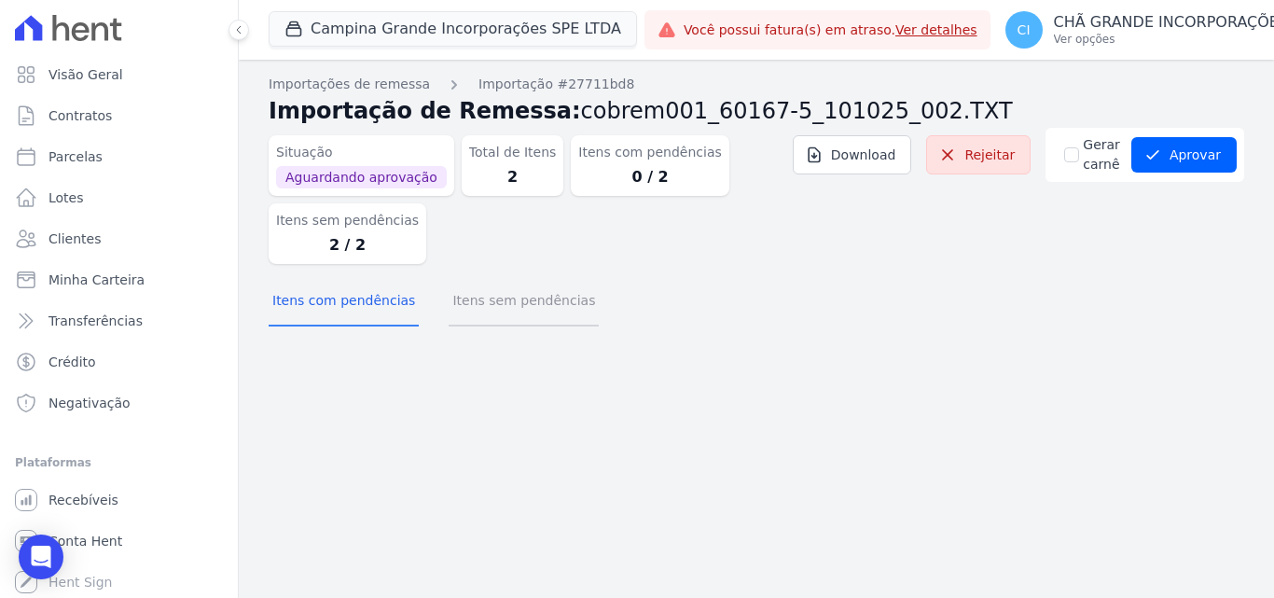
click at [544, 303] on button "Itens sem pendências" at bounding box center [523, 302] width 150 height 48
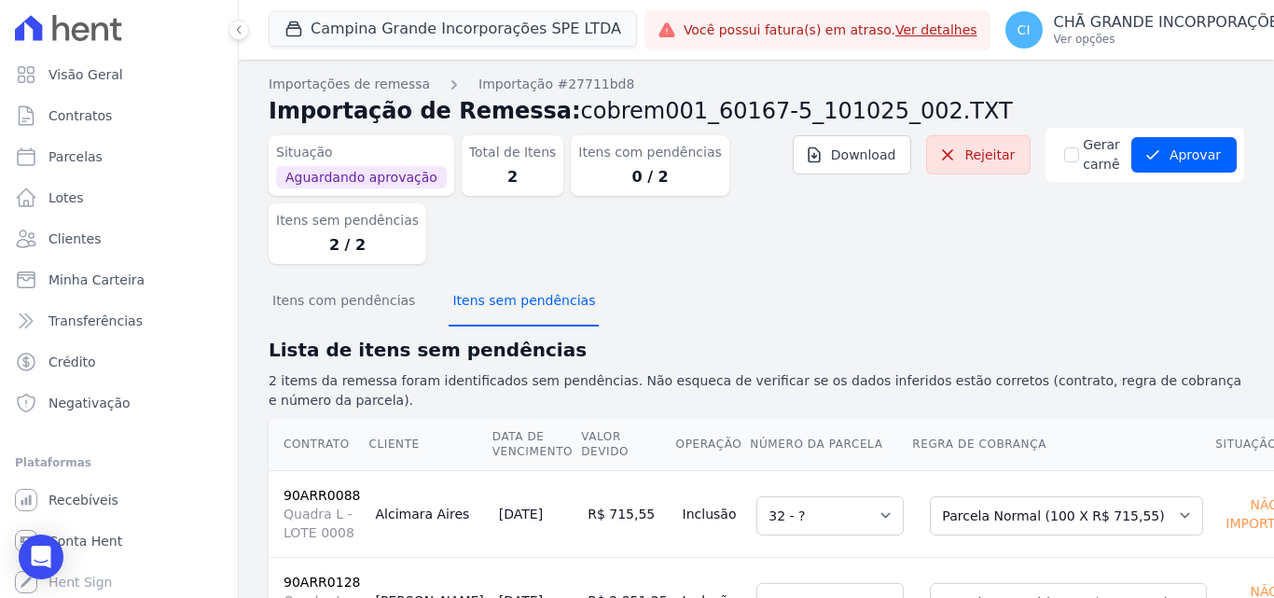
scroll to position [92, 0]
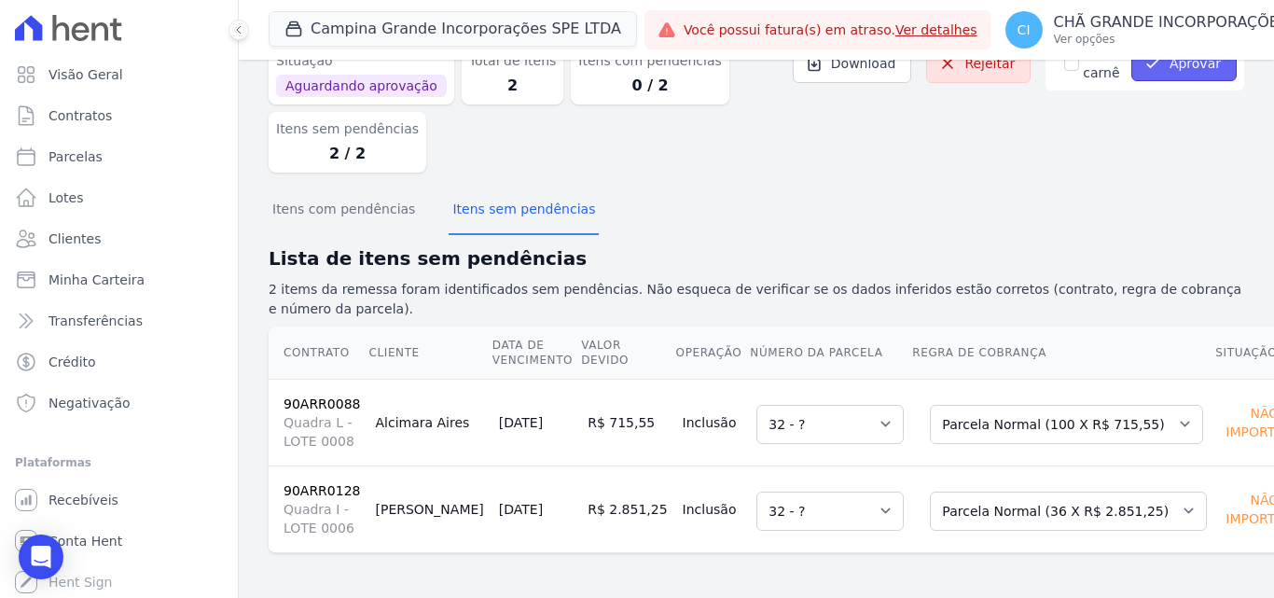
click at [1204, 71] on button "Aprovar" at bounding box center [1183, 63] width 105 height 35
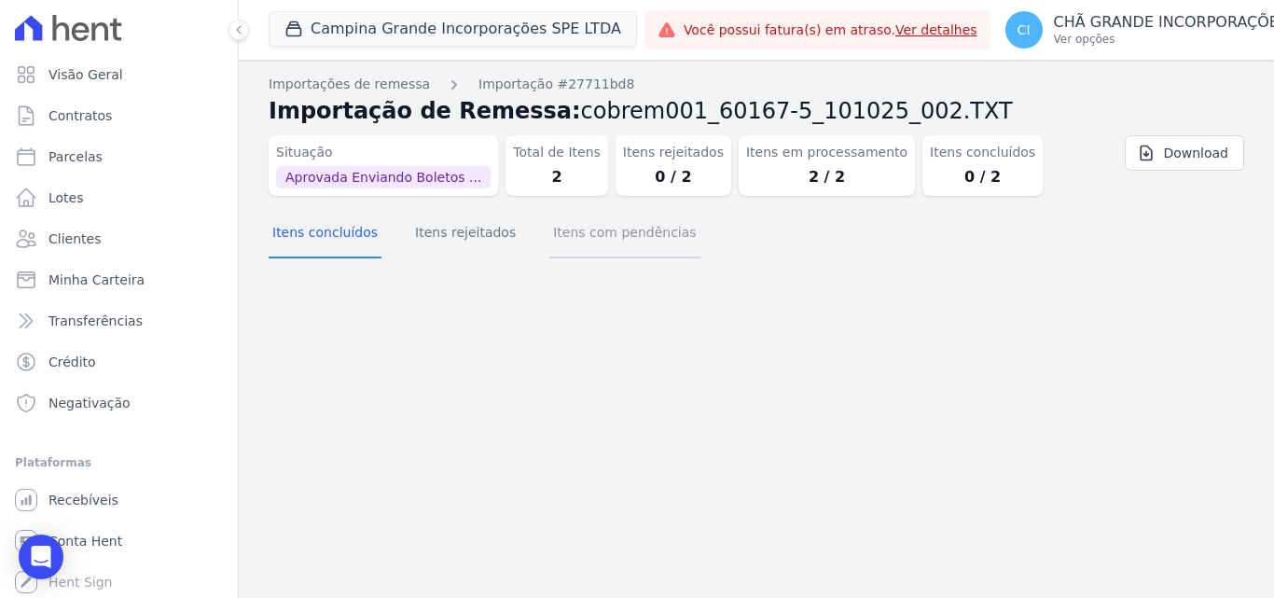
click at [581, 239] on button "Itens com pendências" at bounding box center [624, 234] width 150 height 48
click at [477, 238] on button "Itens rejeitados" at bounding box center [465, 234] width 108 height 48
click at [295, 234] on button "Itens concluídos" at bounding box center [325, 234] width 113 height 48
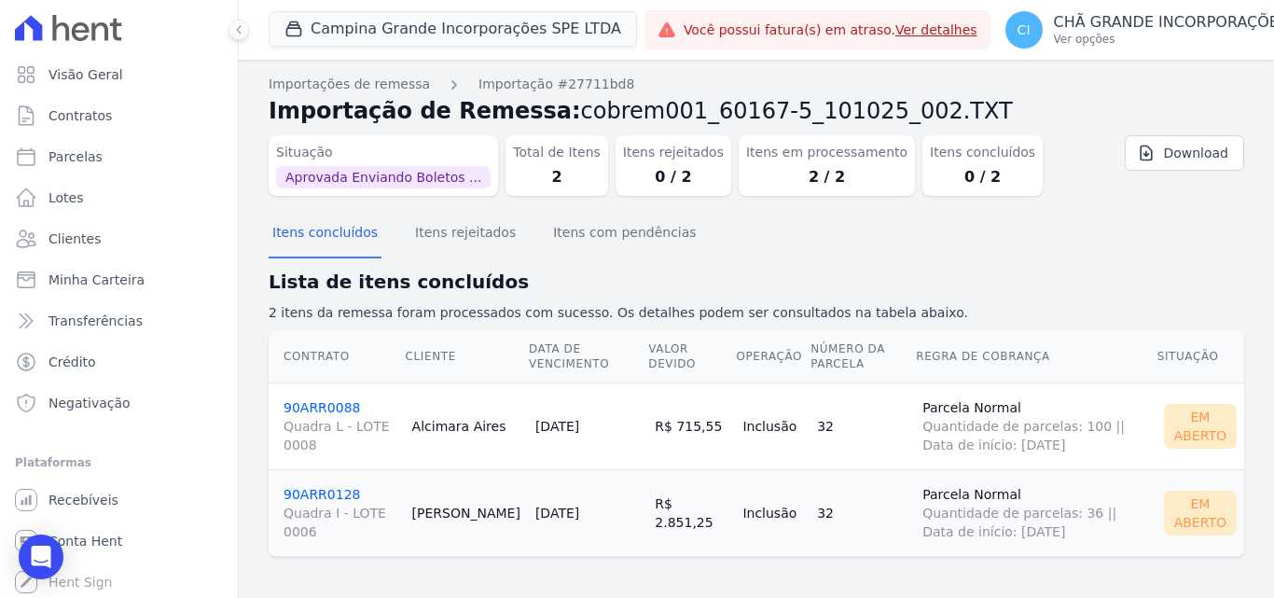
click at [319, 411] on link "90ARR0088 Quadra L - LOTE 0008" at bounding box center [340, 427] width 114 height 54
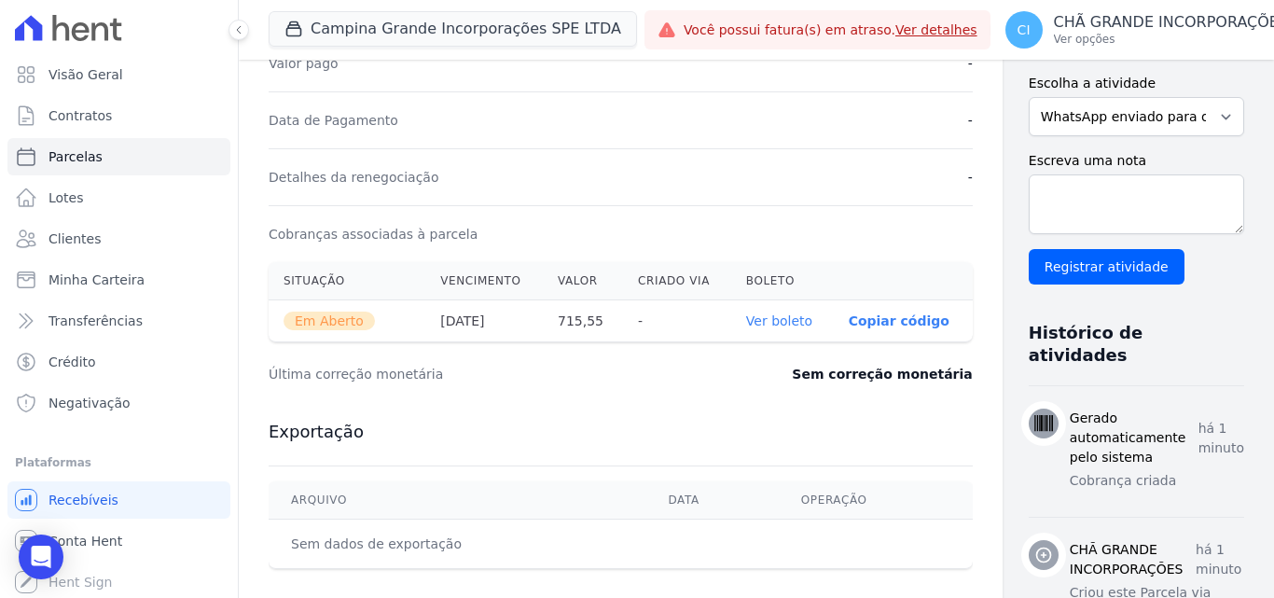
scroll to position [680, 0]
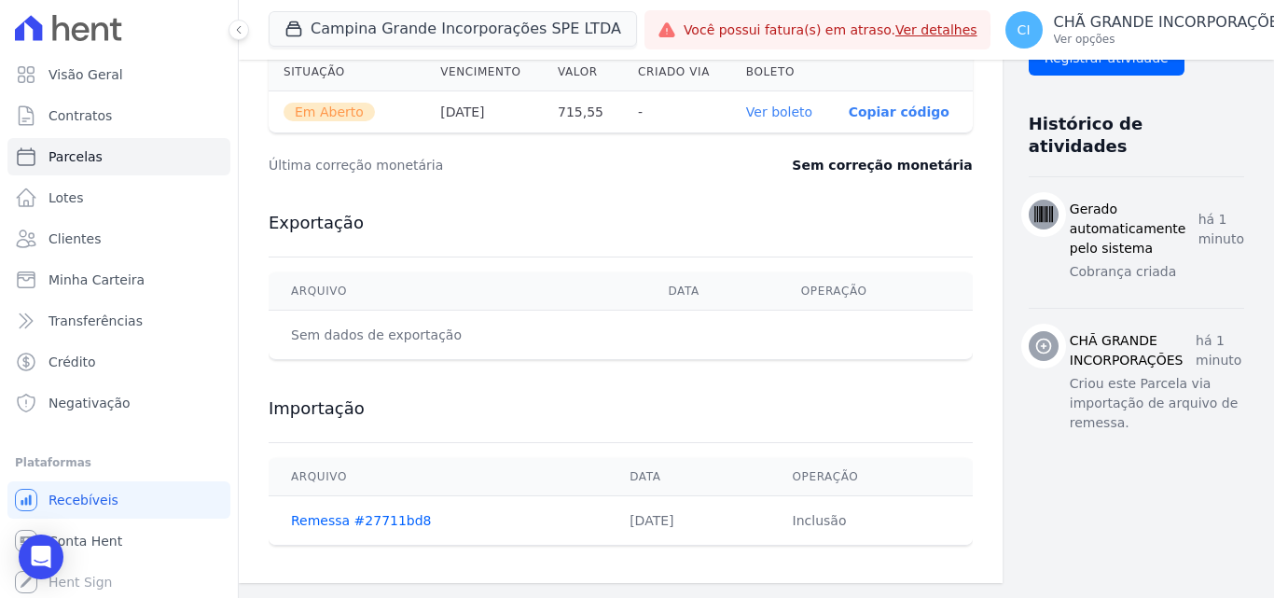
click at [746, 114] on link "Ver boleto" at bounding box center [779, 111] width 66 height 15
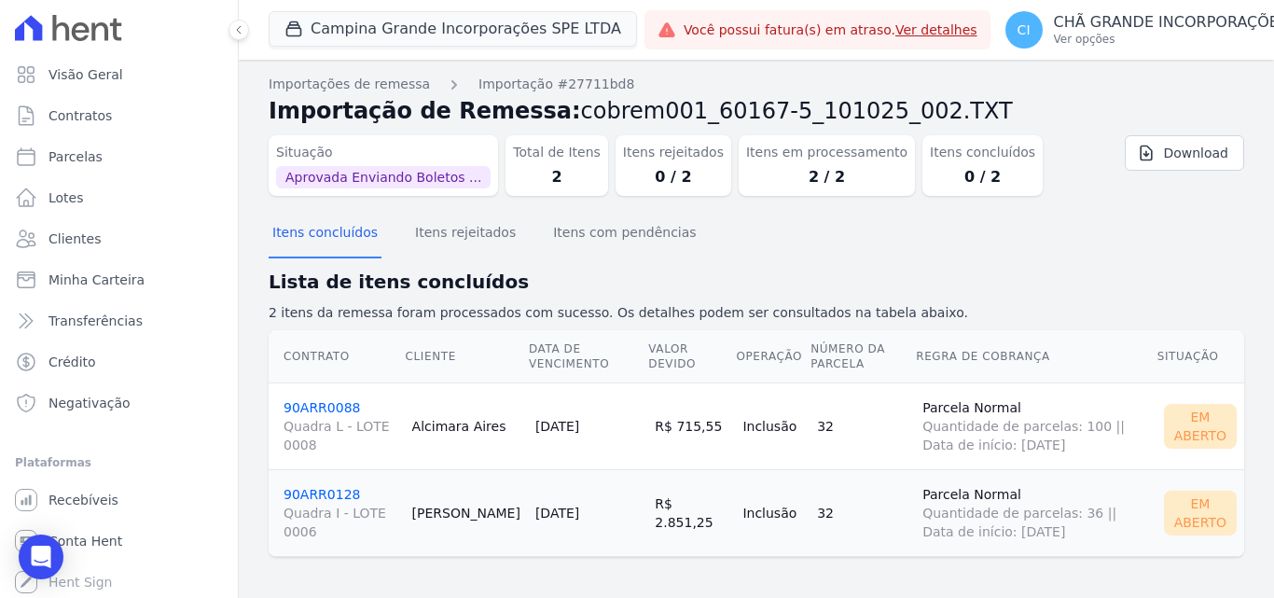
click at [314, 474] on td "90ARR0128 Quadra I - LOTE 0006" at bounding box center [337, 512] width 136 height 87
click at [306, 495] on link "90ARR0128 Quadra I - LOTE 0006" at bounding box center [340, 514] width 114 height 54
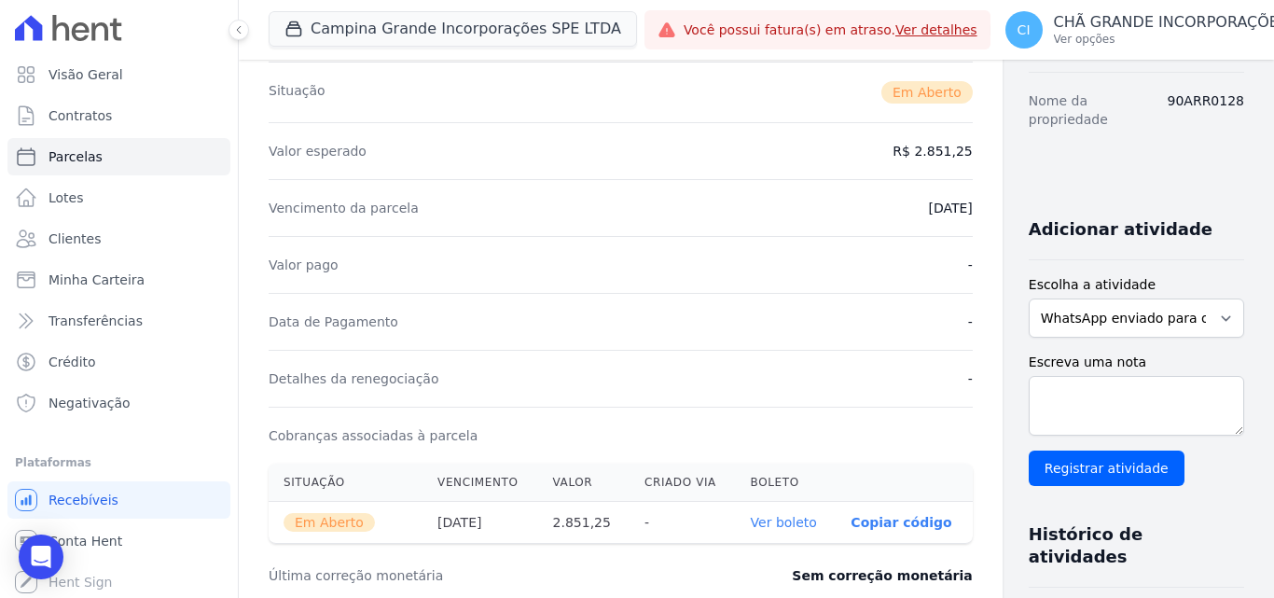
scroll to position [373, 0]
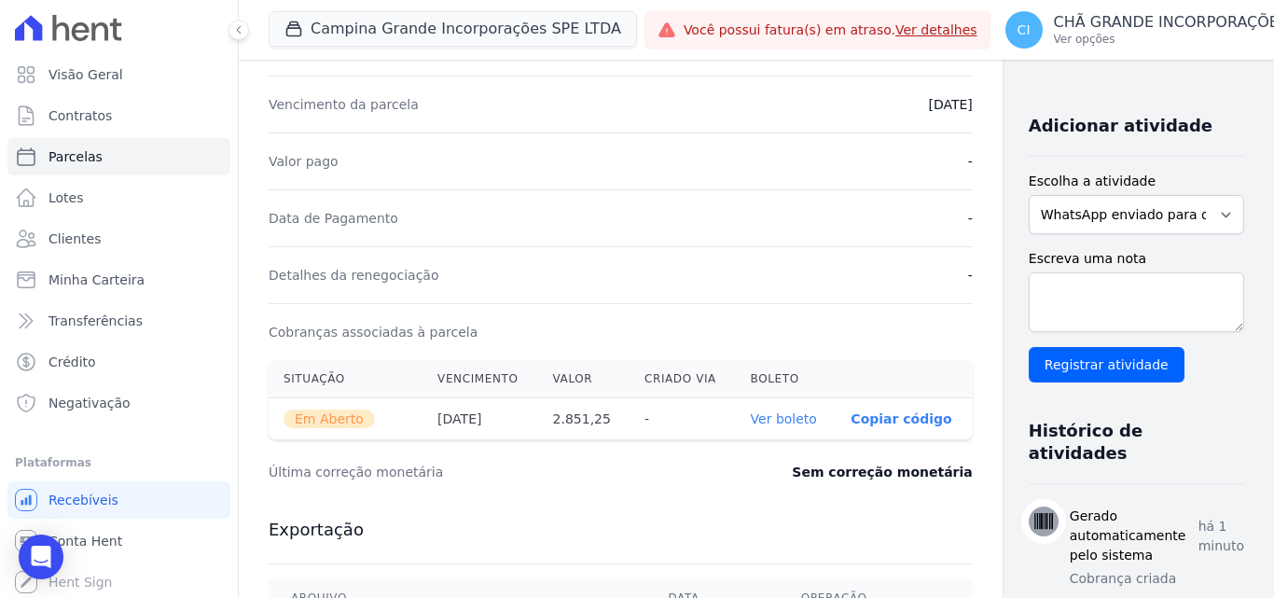
click at [750, 418] on link "Ver boleto" at bounding box center [783, 418] width 66 height 15
